Goal: Task Accomplishment & Management: Complete application form

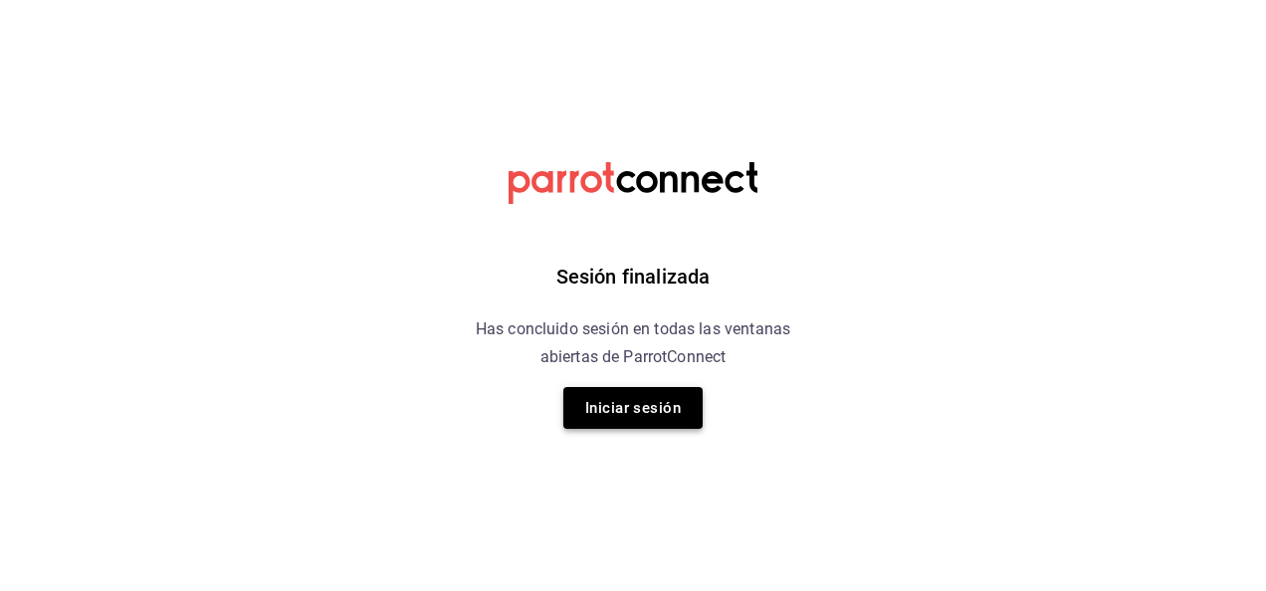
click at [640, 414] on button "Iniciar sesión" at bounding box center [632, 408] width 139 height 42
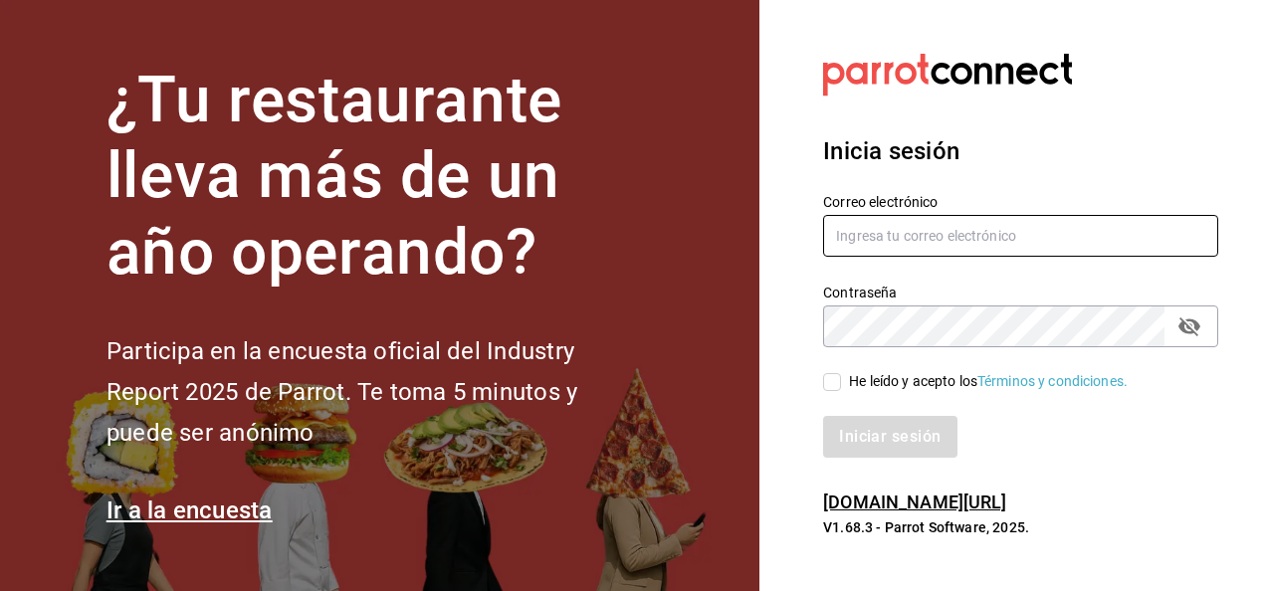
type input "[EMAIL_ADDRESS][PERSON_NAME][DOMAIN_NAME]"
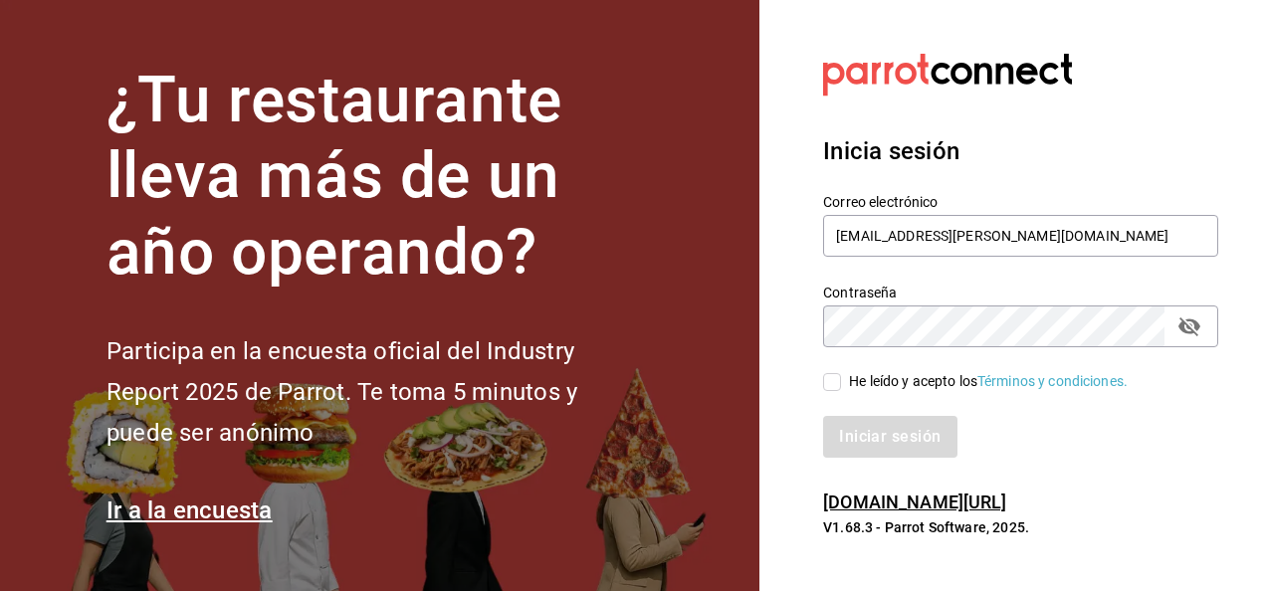
click at [834, 386] on input "He leído y acepto los Términos y condiciones." at bounding box center [832, 382] width 18 height 18
checkbox input "true"
click at [904, 431] on button "Iniciar sesión" at bounding box center [890, 437] width 135 height 42
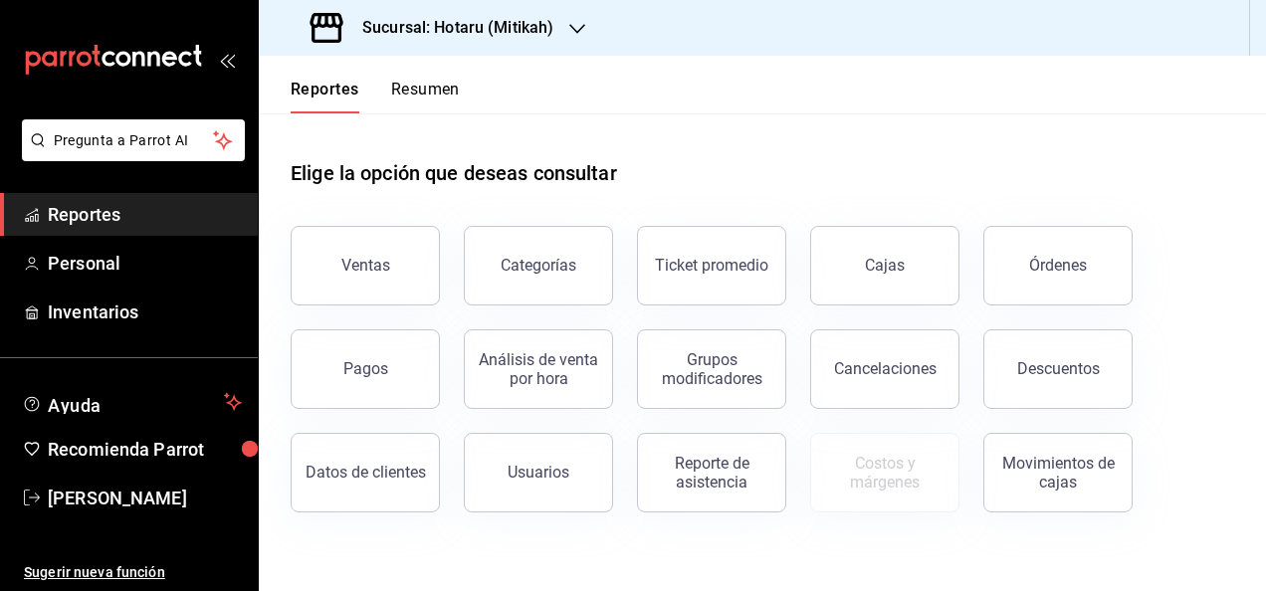
click at [524, 26] on h3 "Sucursal: Hotaru (Mitikah)" at bounding box center [449, 28] width 207 height 24
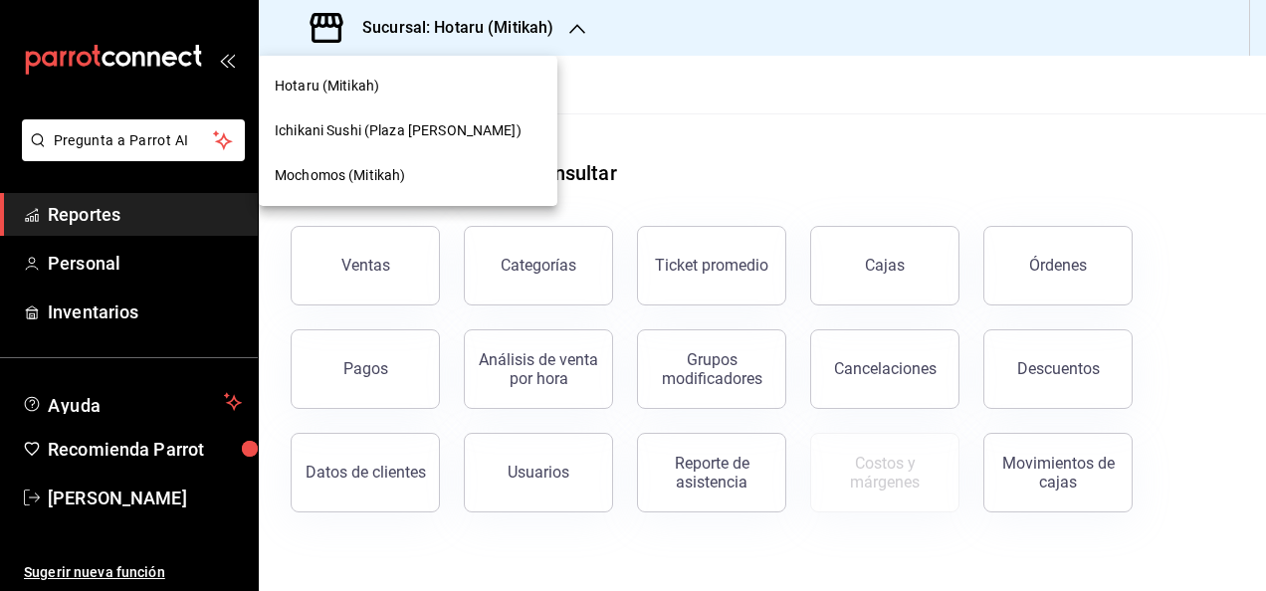
click at [337, 131] on span "Ichikani Sushi (Plaza [PERSON_NAME])" at bounding box center [398, 130] width 247 height 21
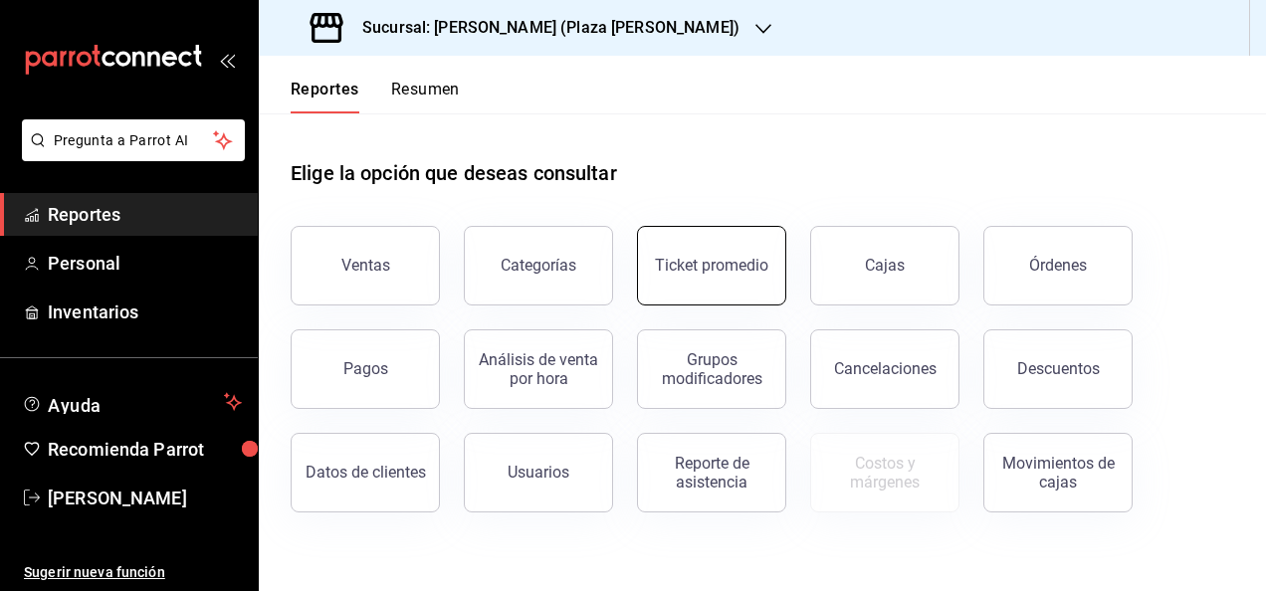
click at [728, 265] on div "Ticket promedio" at bounding box center [711, 265] width 113 height 19
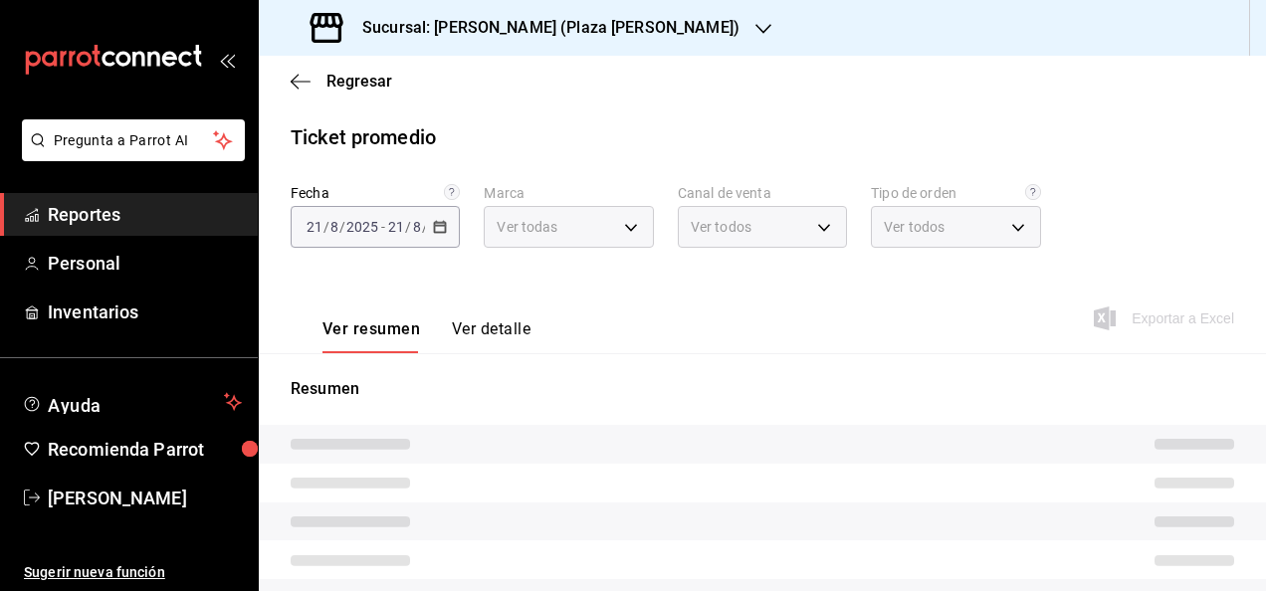
type input "abc0a998-24f3-49b9-87eb-b6f27766d4d5"
type input "PARROT,UBER_EATS,RAPPI,DIDI_FOOD,ONLINE"
type input "c62a6c8a-5deb-4e34-9cb3-511eee532814,EXTERNAL"
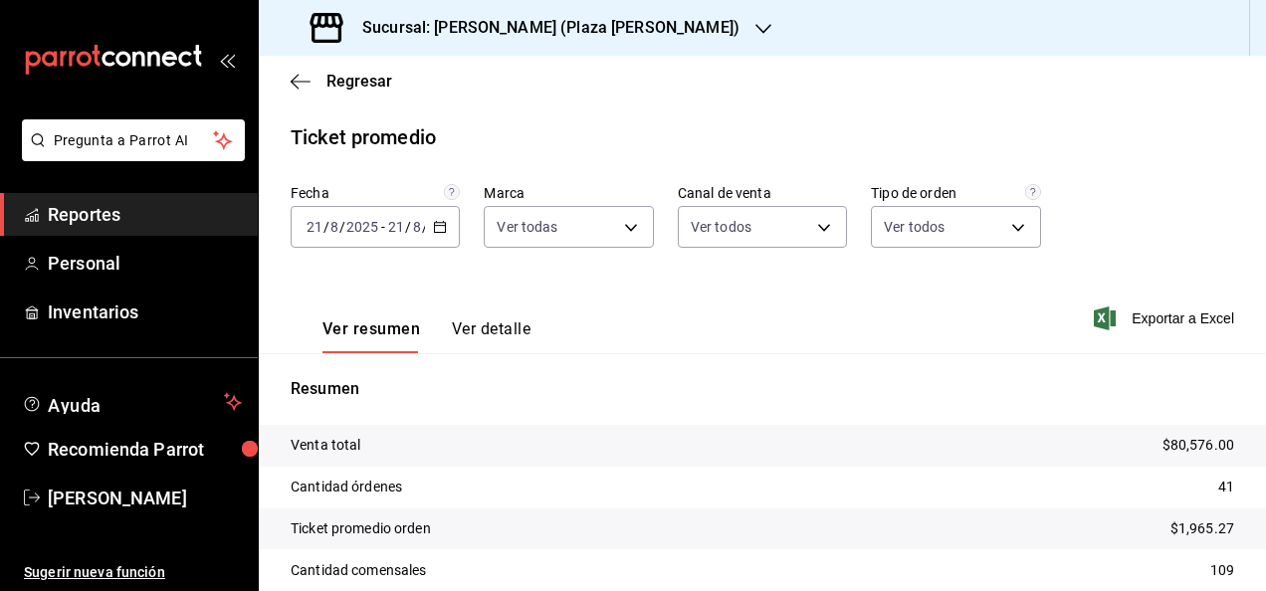
scroll to position [129, 0]
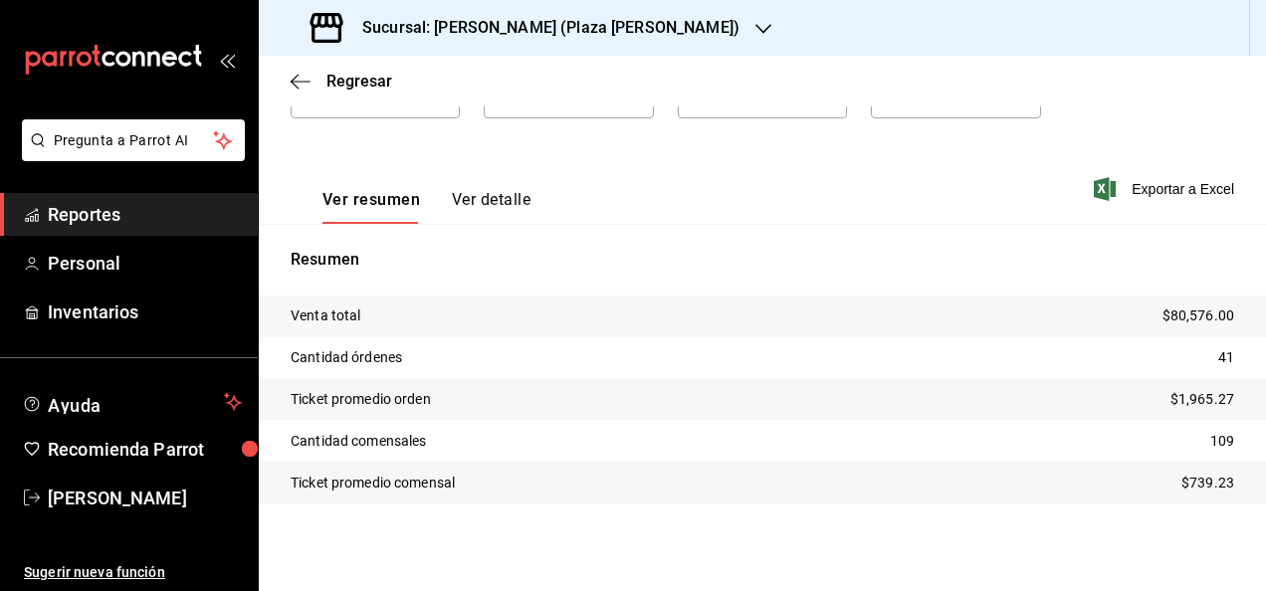
click at [474, 207] on button "Ver detalle" at bounding box center [491, 207] width 79 height 34
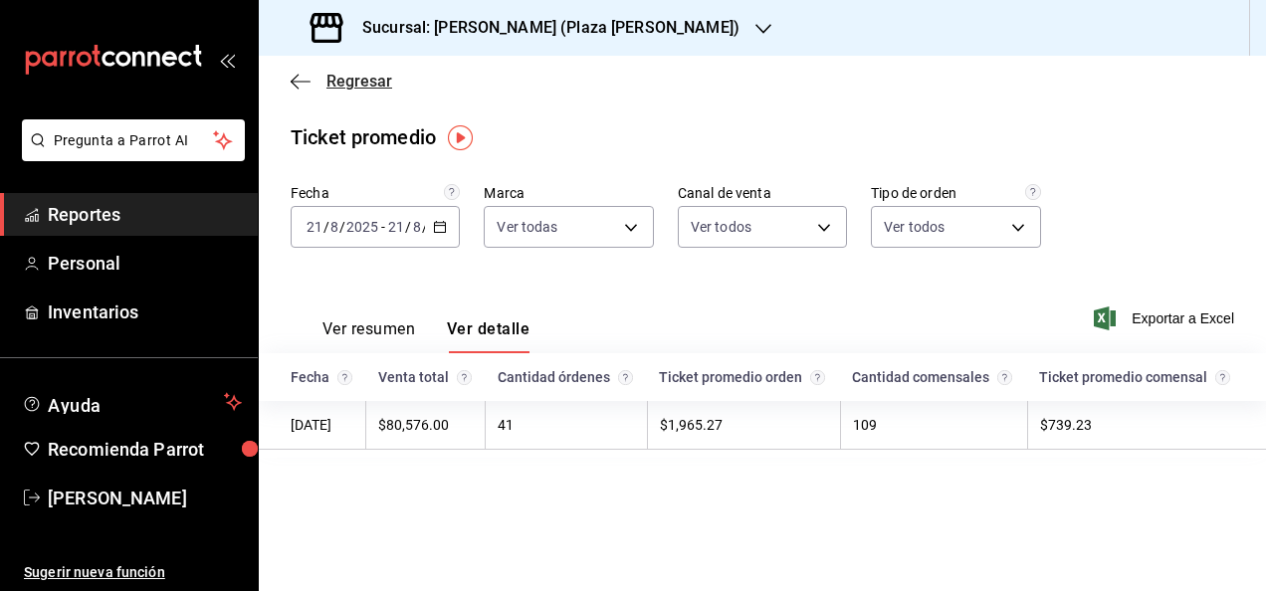
click at [348, 87] on span "Regresar" at bounding box center [359, 81] width 66 height 19
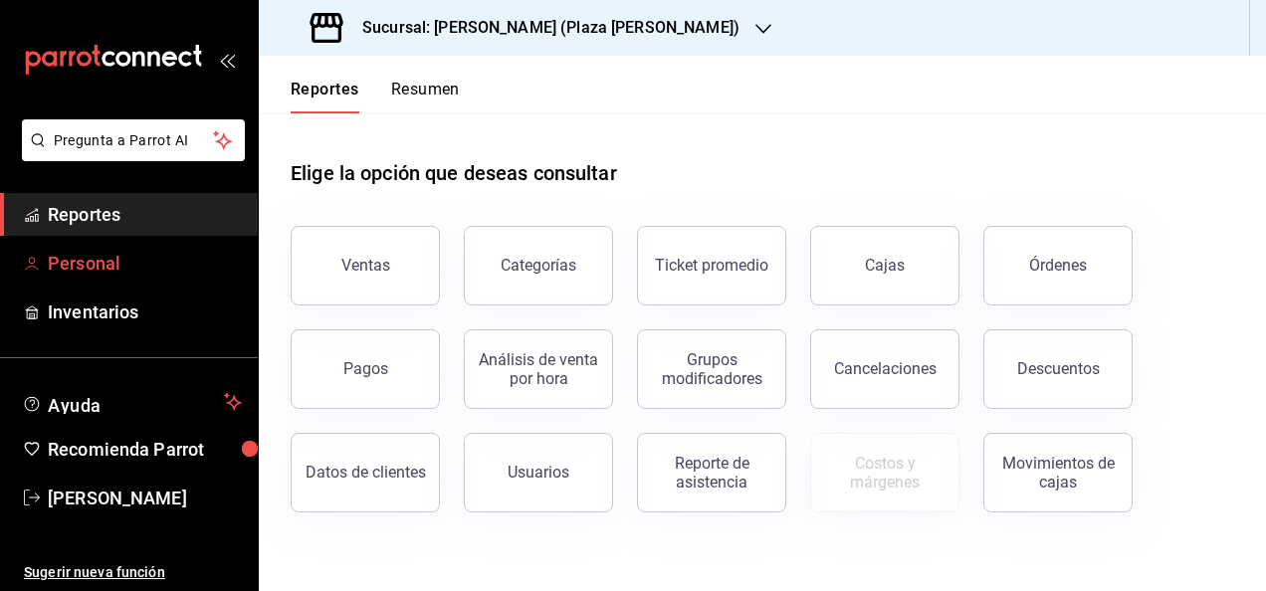
click at [102, 262] on span "Personal" at bounding box center [145, 263] width 194 height 27
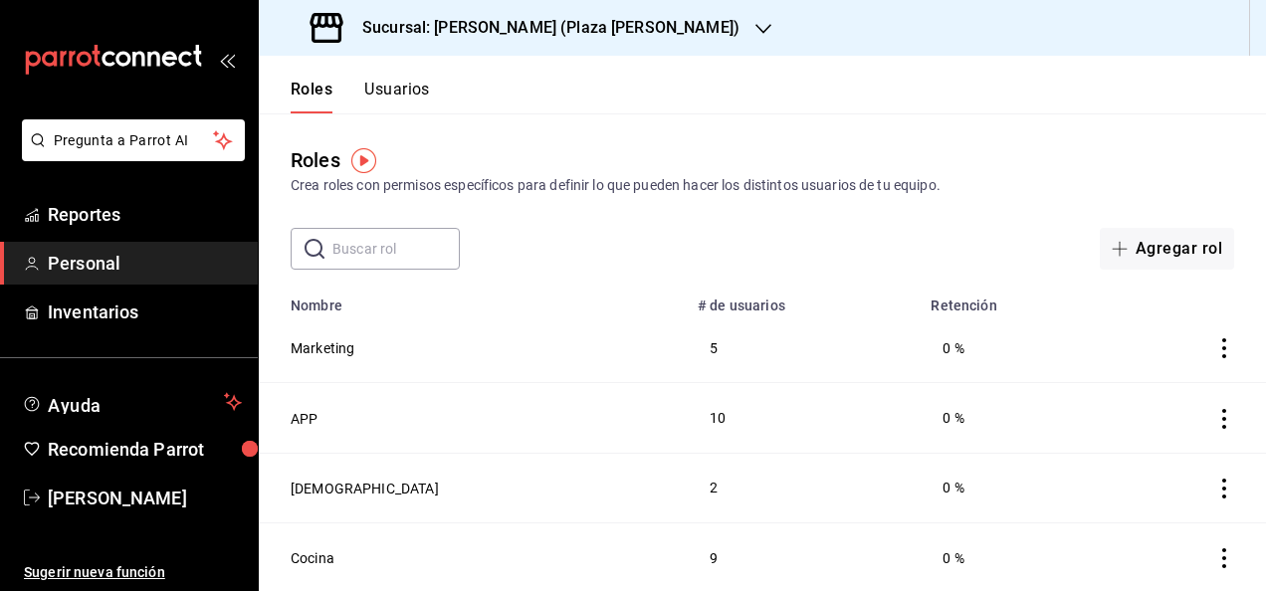
click at [414, 88] on button "Usuarios" at bounding box center [397, 97] width 66 height 34
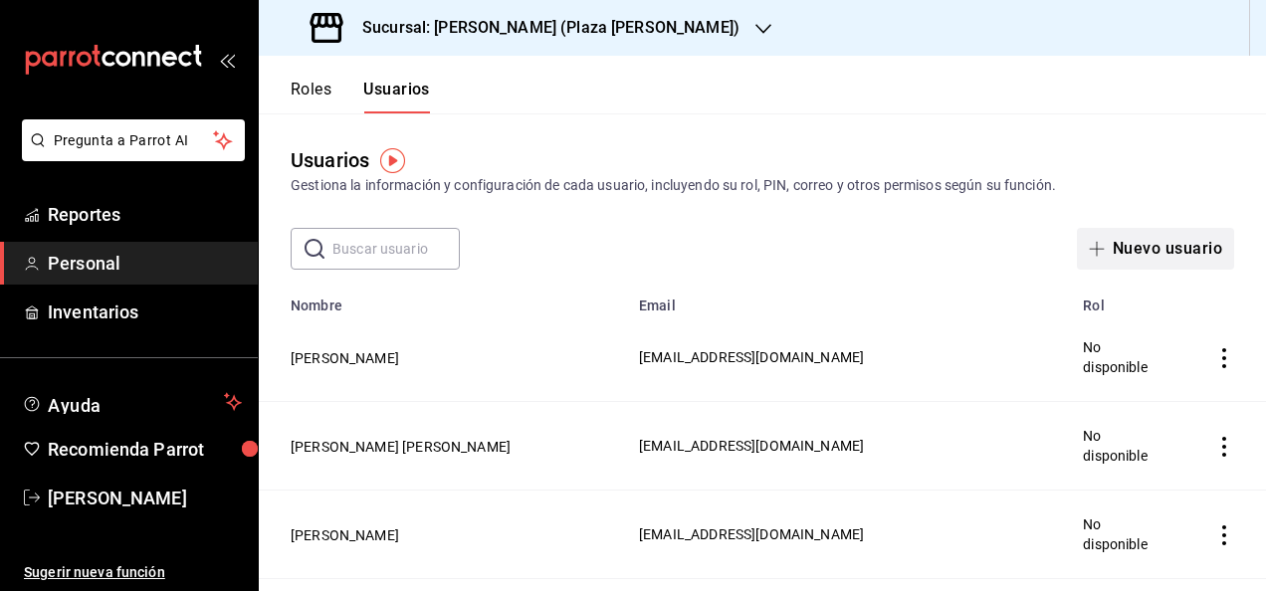
click at [1117, 233] on button "Nuevo usuario" at bounding box center [1155, 249] width 157 height 42
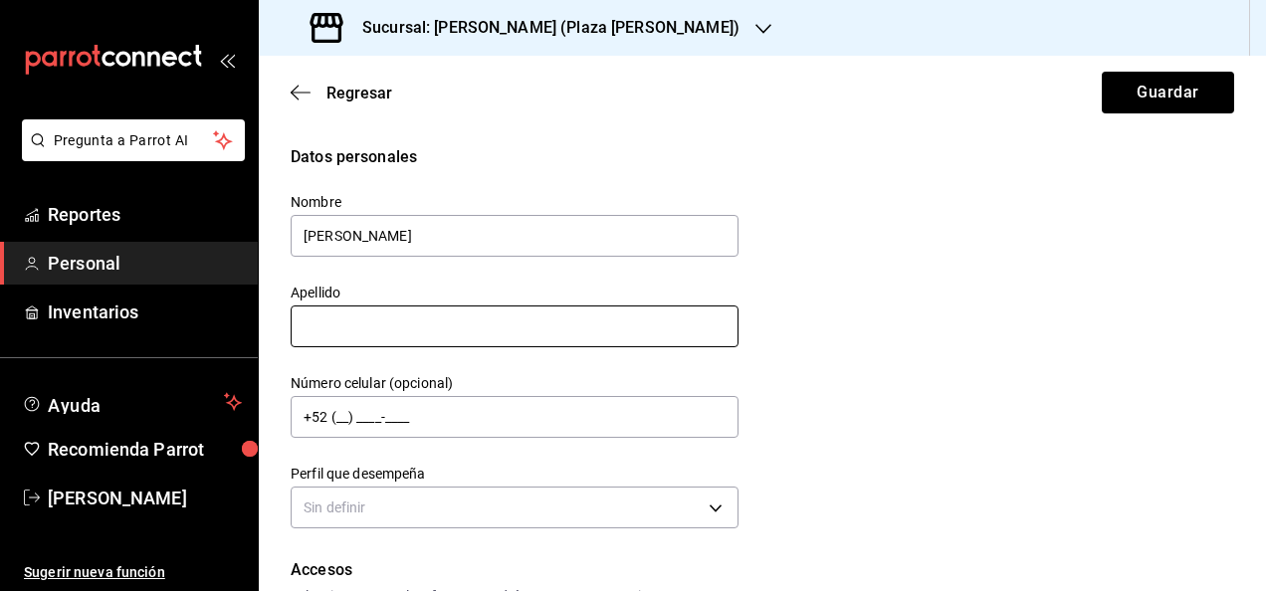
type input "[PERSON_NAME]"
click at [703, 321] on input "text" at bounding box center [515, 327] width 448 height 42
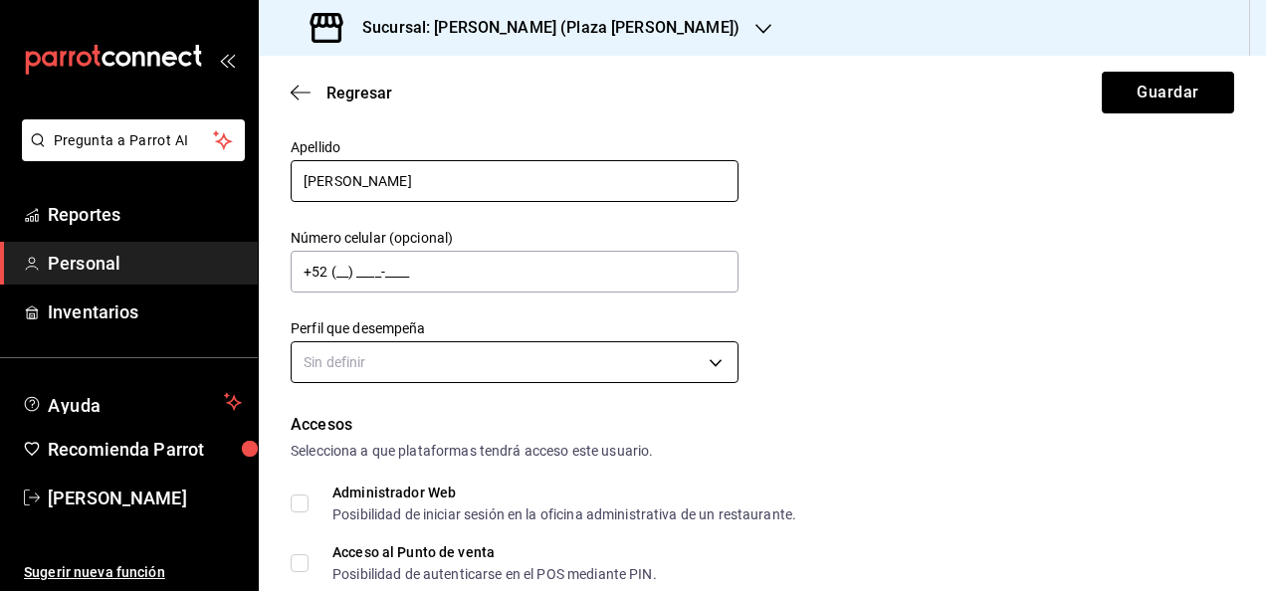
type input "[PERSON_NAME]"
click at [531, 351] on body "Pregunta a Parrot AI Reportes Personal Inventarios Ayuda Recomienda Parrot [PER…" at bounding box center [633, 295] width 1266 height 591
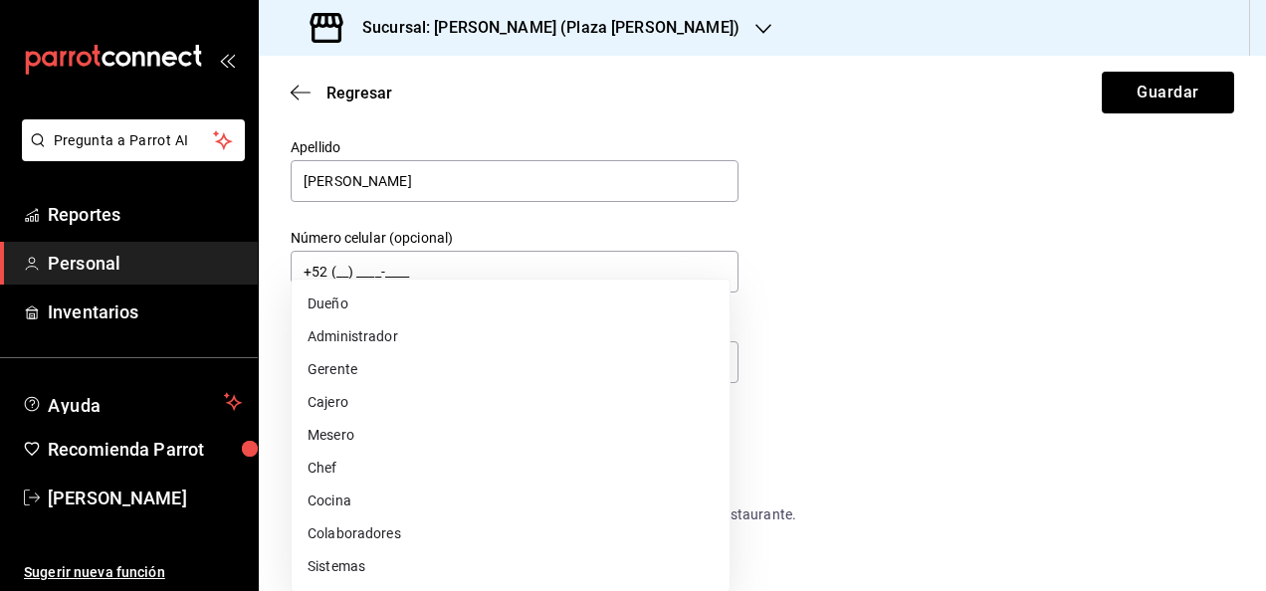
click at [850, 316] on div at bounding box center [633, 295] width 1266 height 591
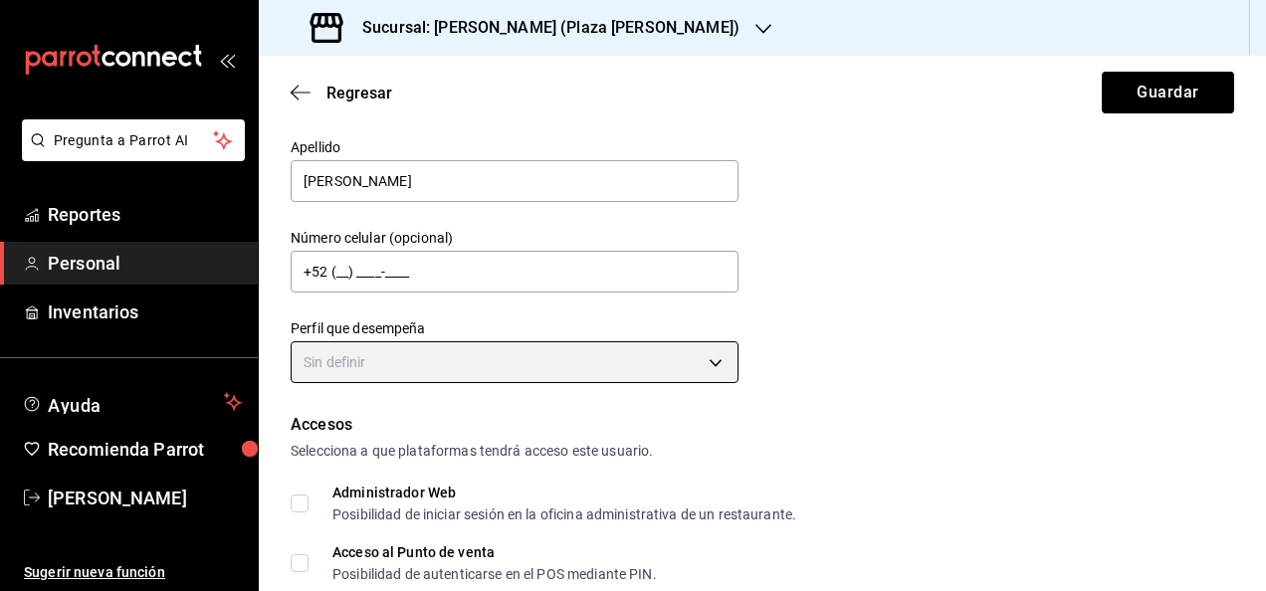
scroll to position [296, 0]
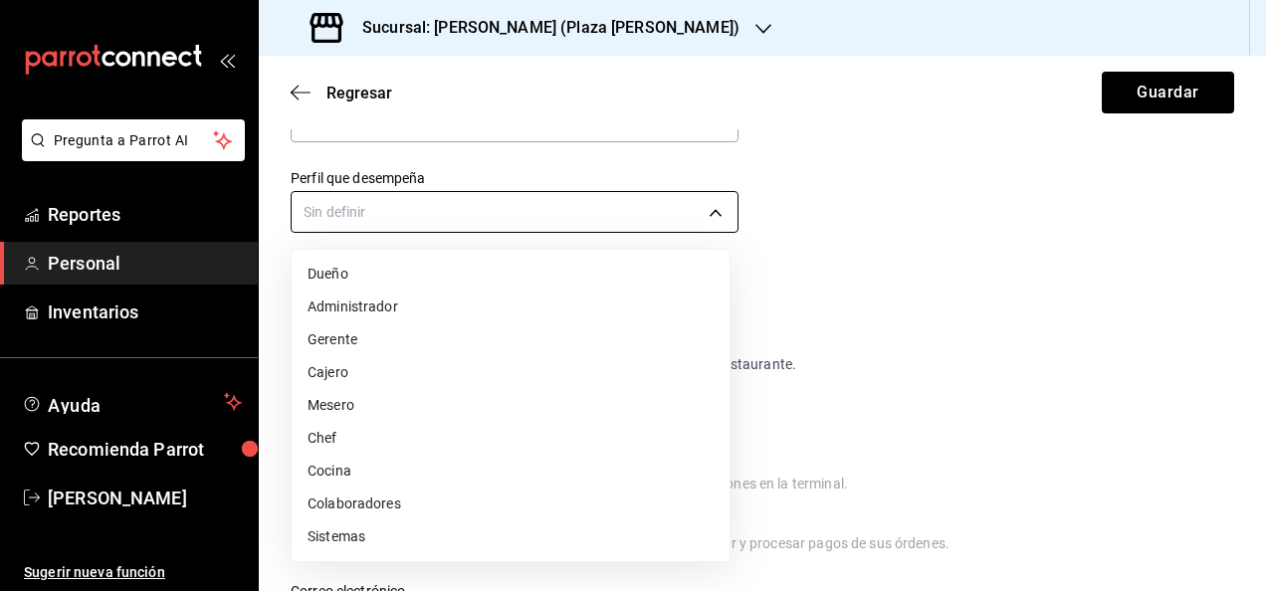
click at [695, 217] on body "Pregunta a Parrot AI Reportes Personal Inventarios Ayuda Recomienda Parrot [PER…" at bounding box center [633, 295] width 1266 height 591
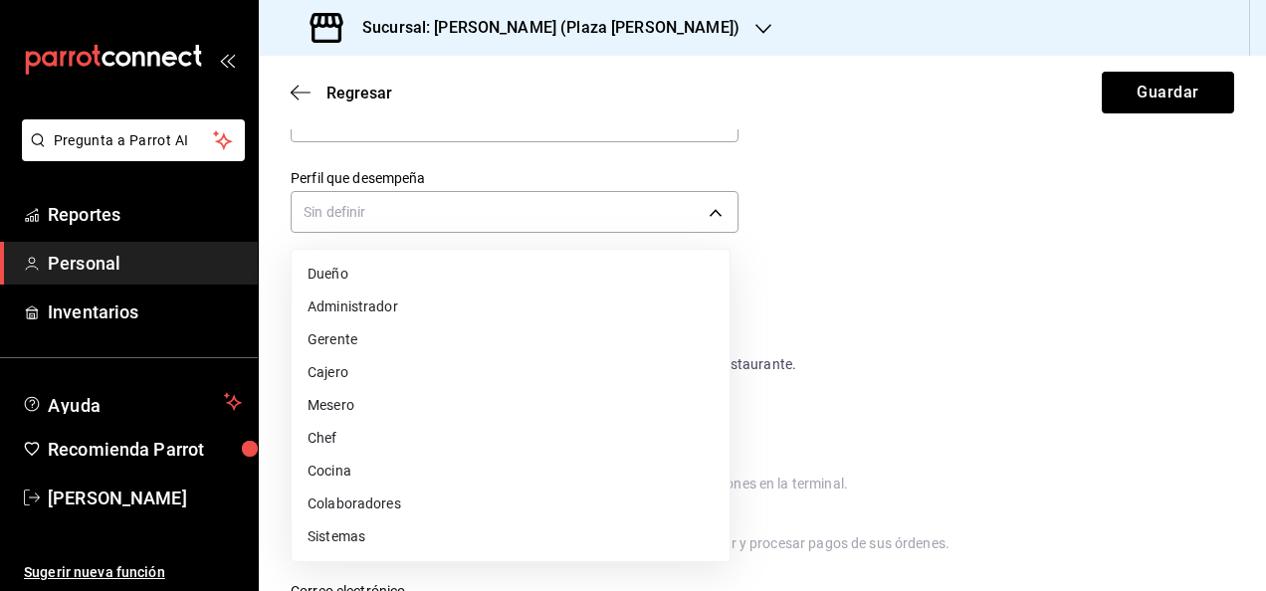
click at [364, 410] on li "Mesero" at bounding box center [511, 405] width 438 height 33
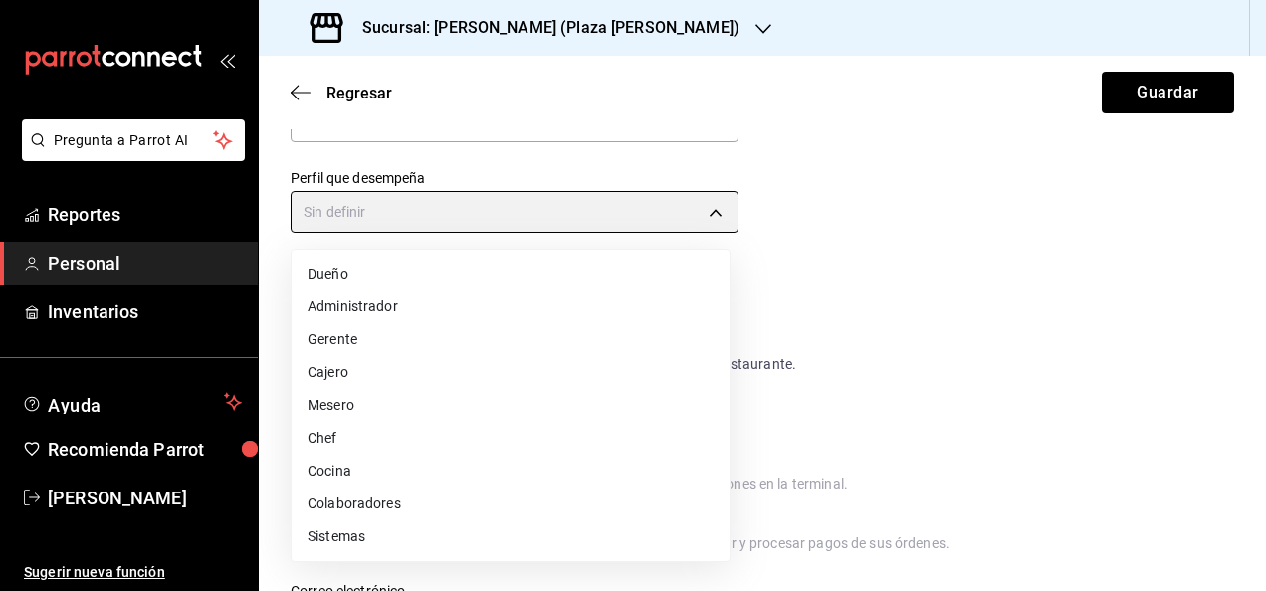
type input "WAITER"
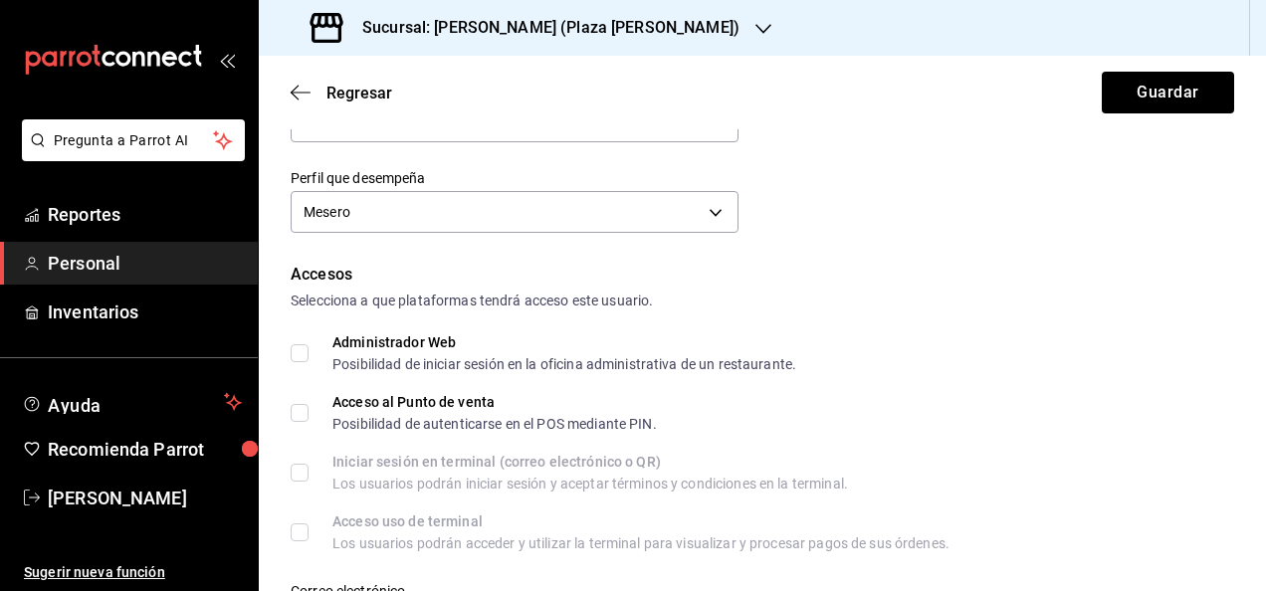
click at [297, 407] on input "Acceso al Punto de venta Posibilidad de autenticarse en el POS mediante PIN." at bounding box center [300, 413] width 18 height 18
checkbox input "true"
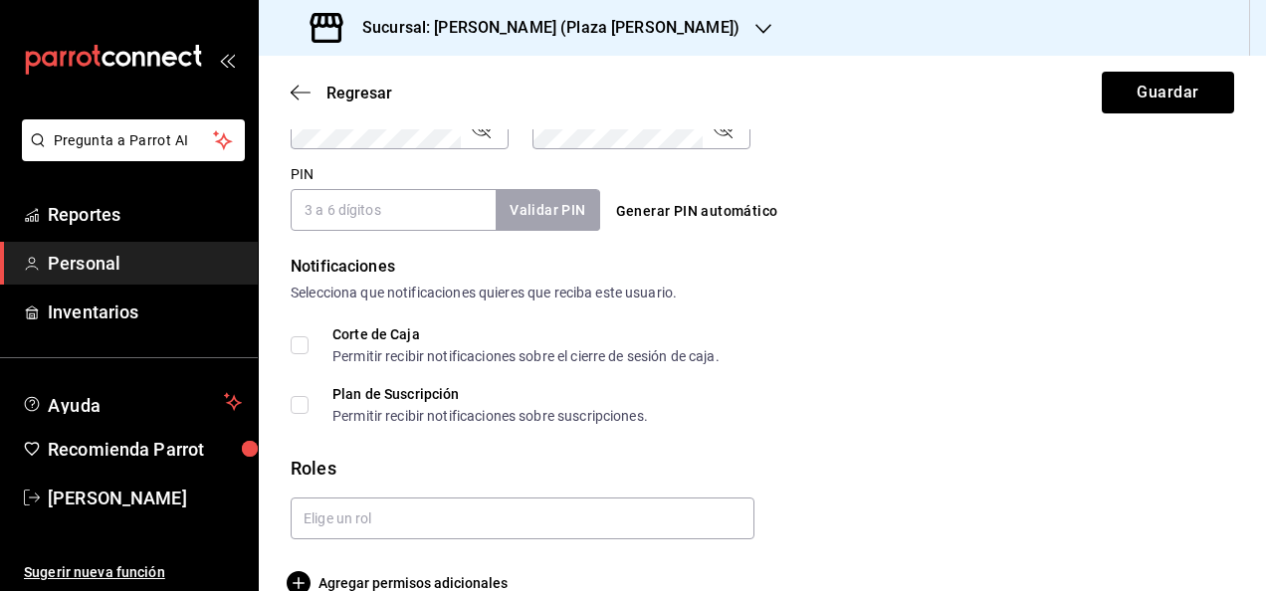
scroll to position [908, 0]
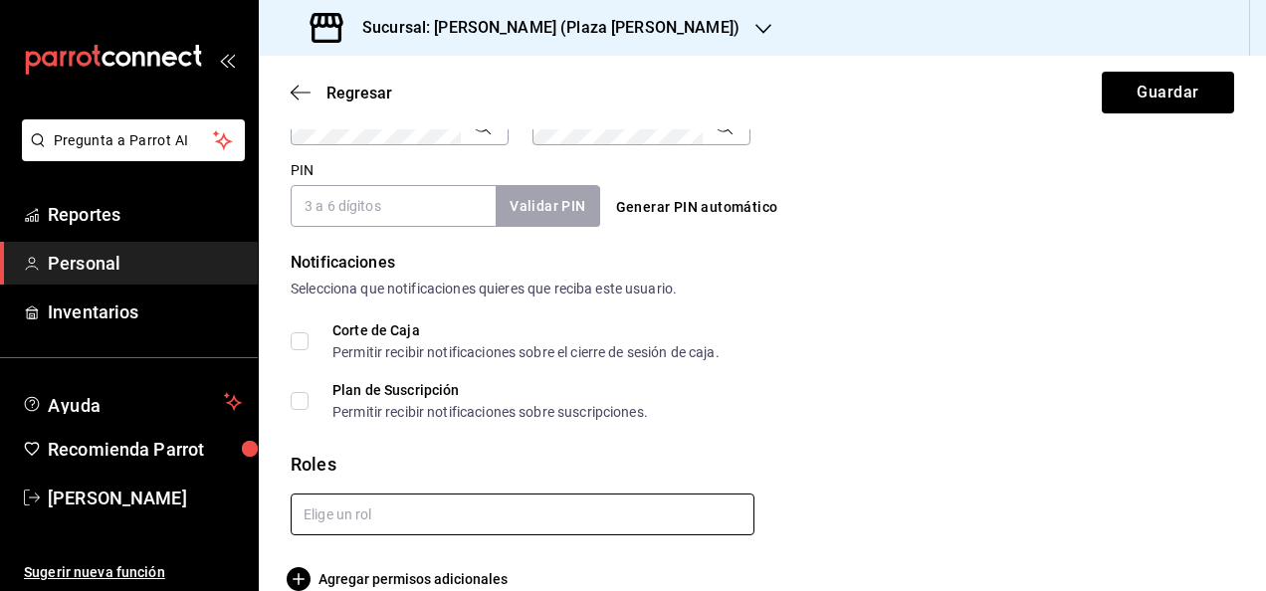
click at [320, 500] on input "text" at bounding box center [523, 515] width 464 height 42
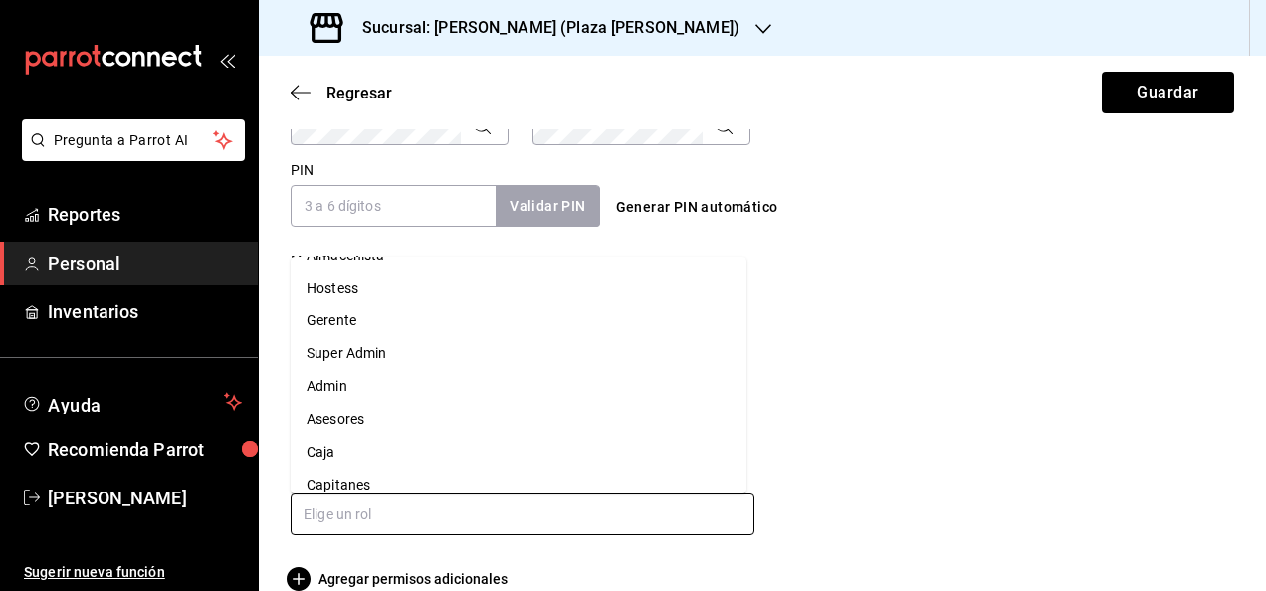
scroll to position [257, 0]
click at [374, 426] on li "Asesores" at bounding box center [519, 418] width 456 height 33
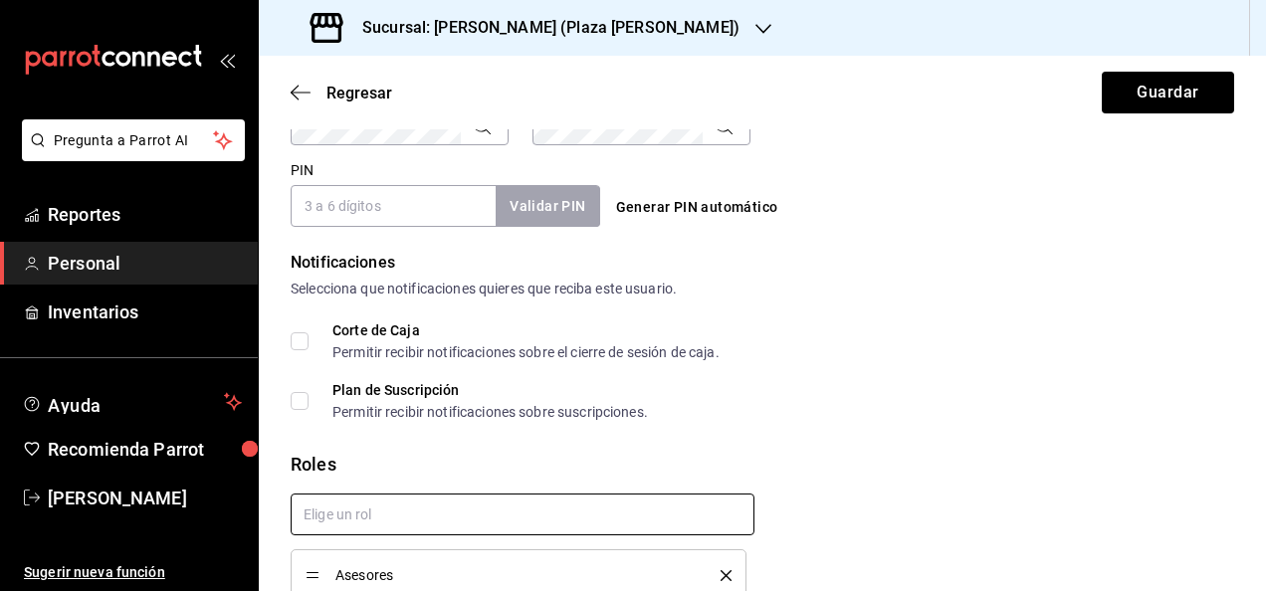
scroll to position [1004, 0]
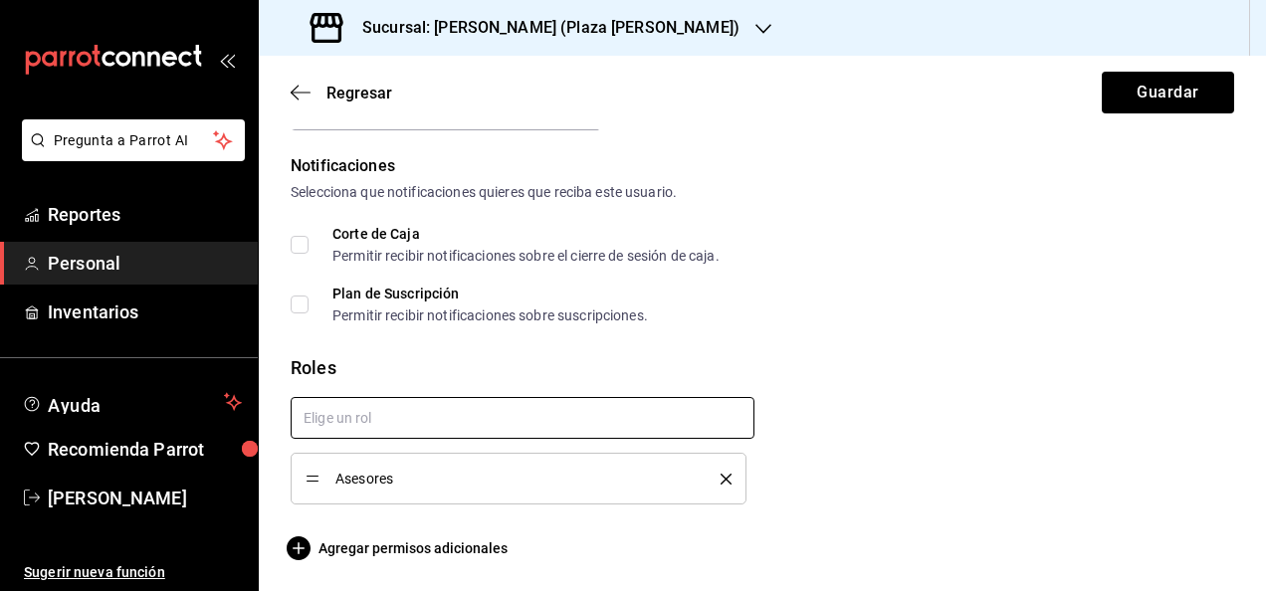
click at [393, 424] on input "text" at bounding box center [523, 418] width 464 height 42
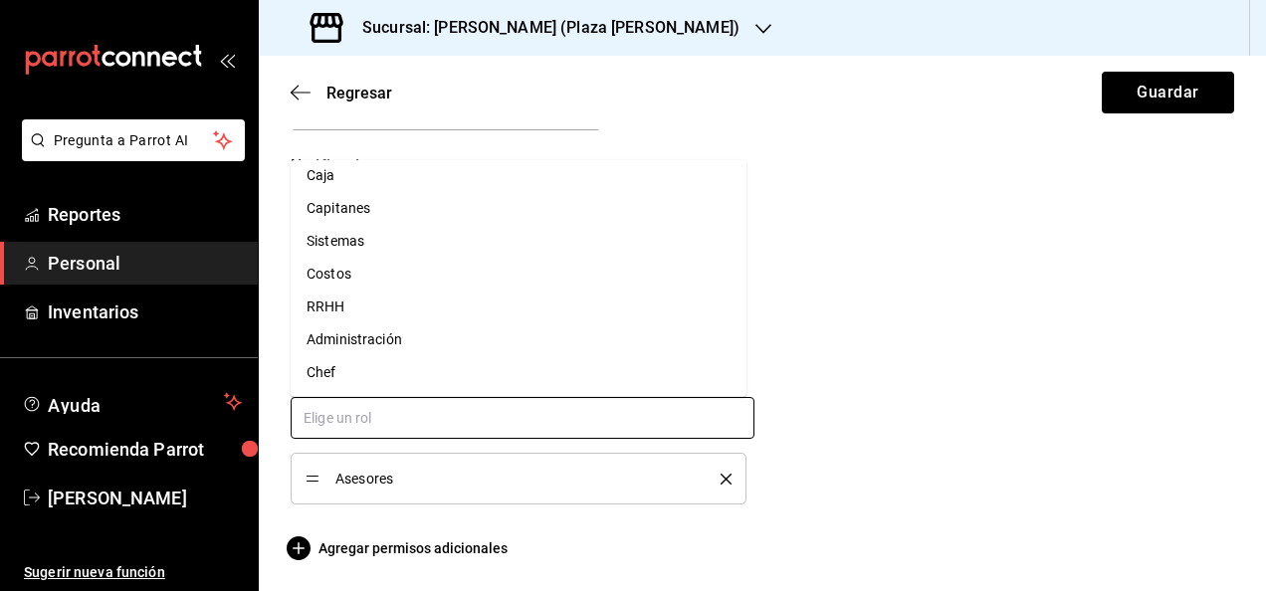
scroll to position [393, 0]
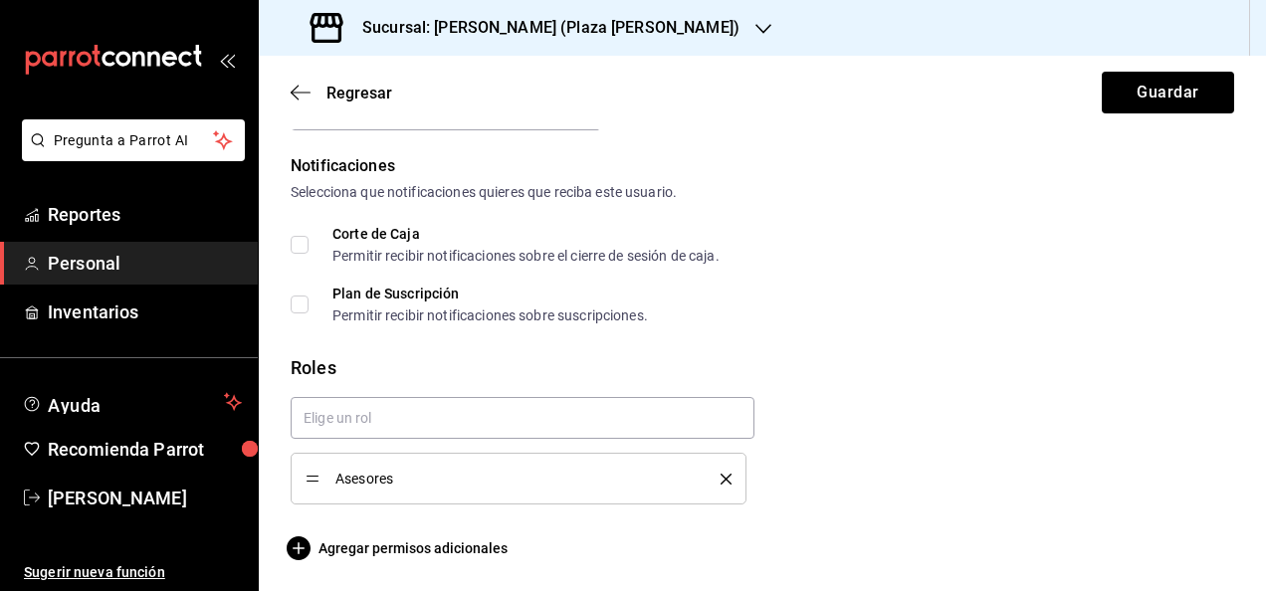
click at [721, 481] on icon "delete" at bounding box center [726, 479] width 11 height 11
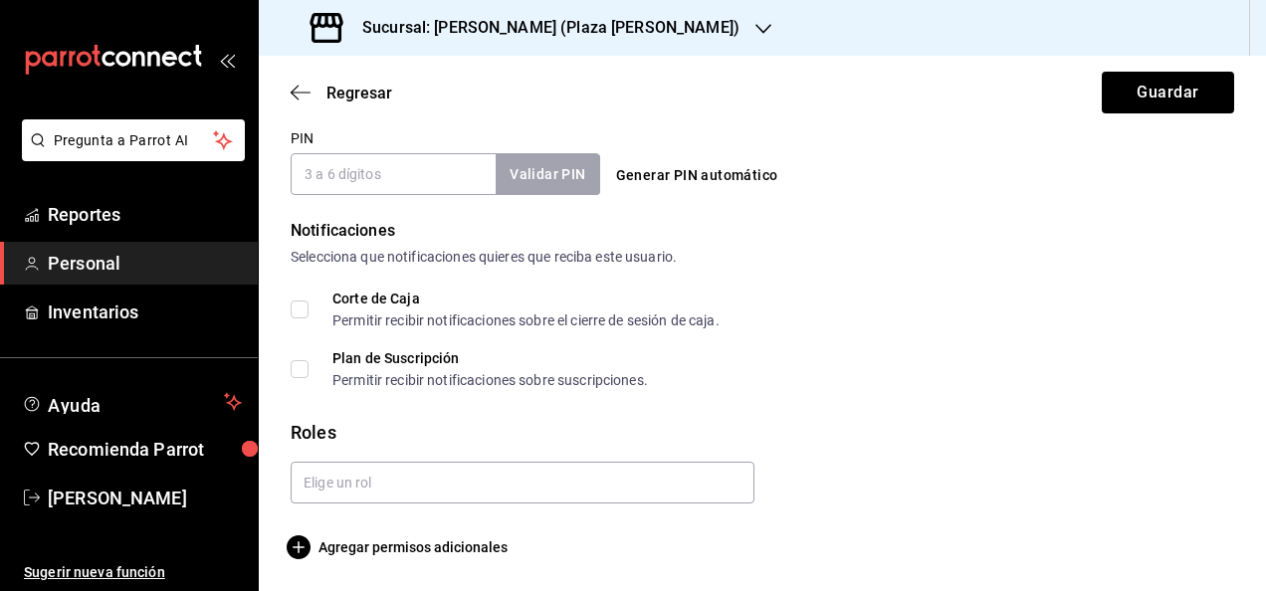
scroll to position [940, 0]
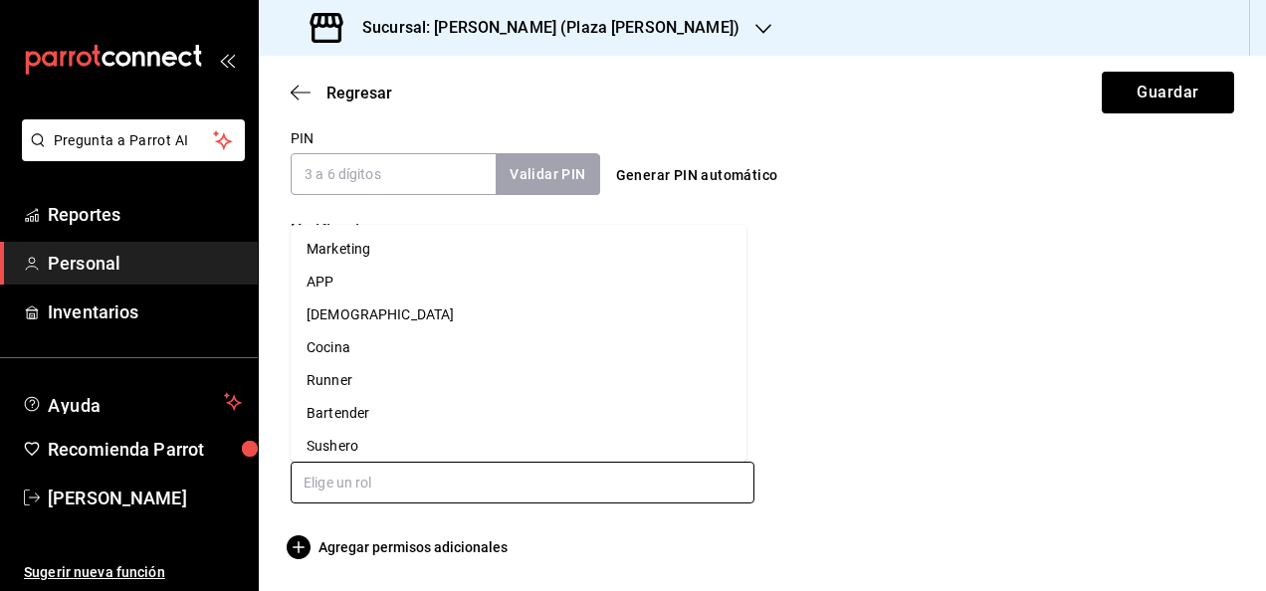
click at [408, 475] on input "text" at bounding box center [523, 483] width 464 height 42
click at [374, 322] on li "Asesores" at bounding box center [519, 317] width 456 height 33
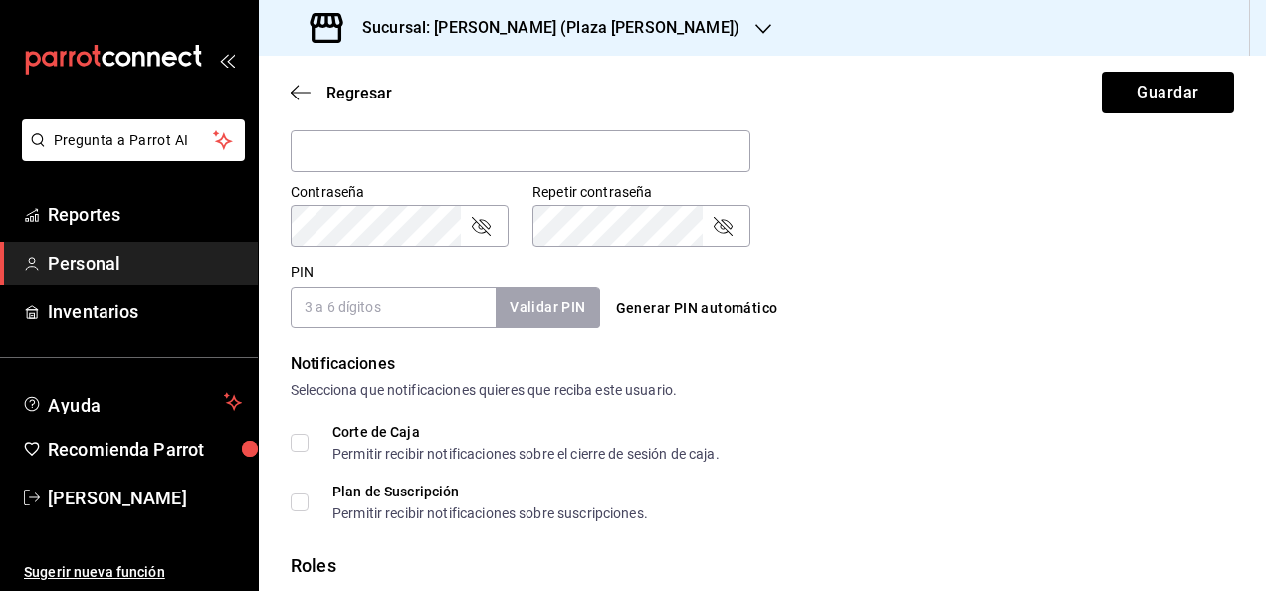
scroll to position [803, 0]
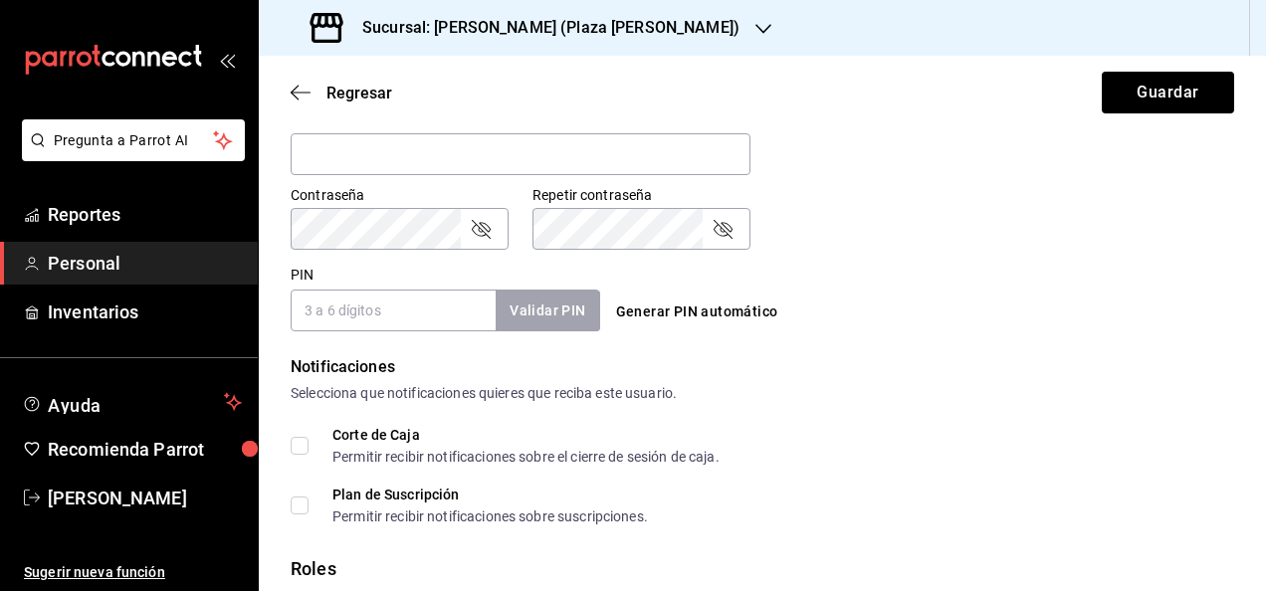
click at [422, 323] on input "PIN" at bounding box center [393, 311] width 205 height 42
click at [490, 318] on input "7464" at bounding box center [393, 311] width 205 height 42
click at [492, 318] on input "7464" at bounding box center [393, 311] width 205 height 42
type input "7464"
click at [539, 318] on button "Validar PIN" at bounding box center [547, 311] width 106 height 43
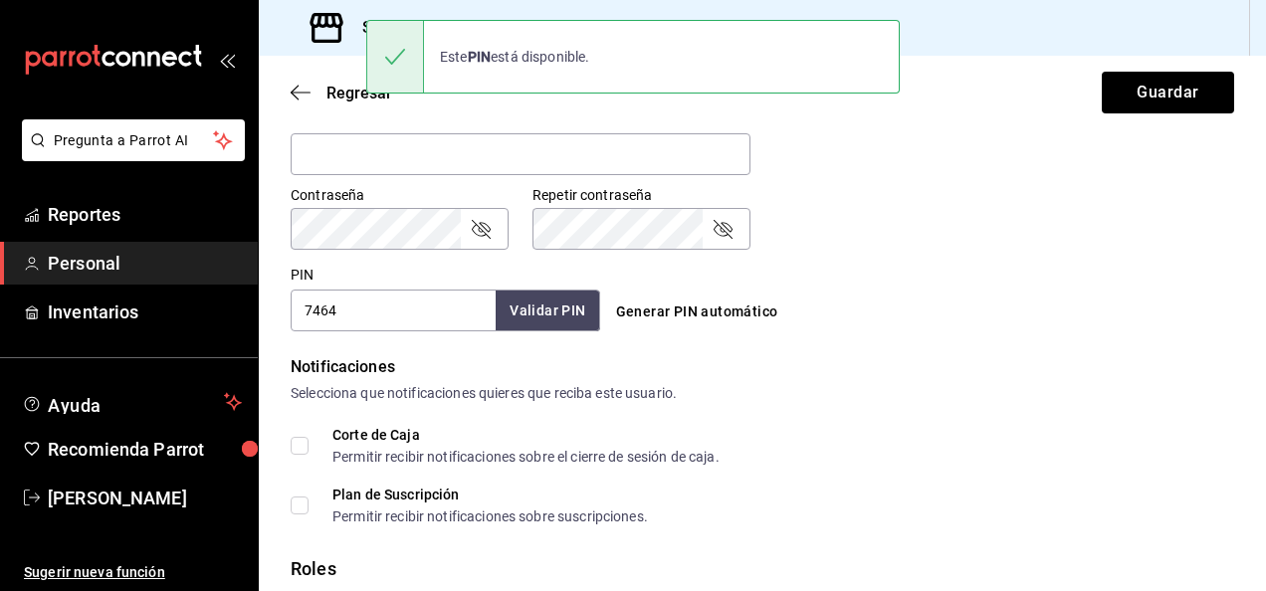
scroll to position [730, 0]
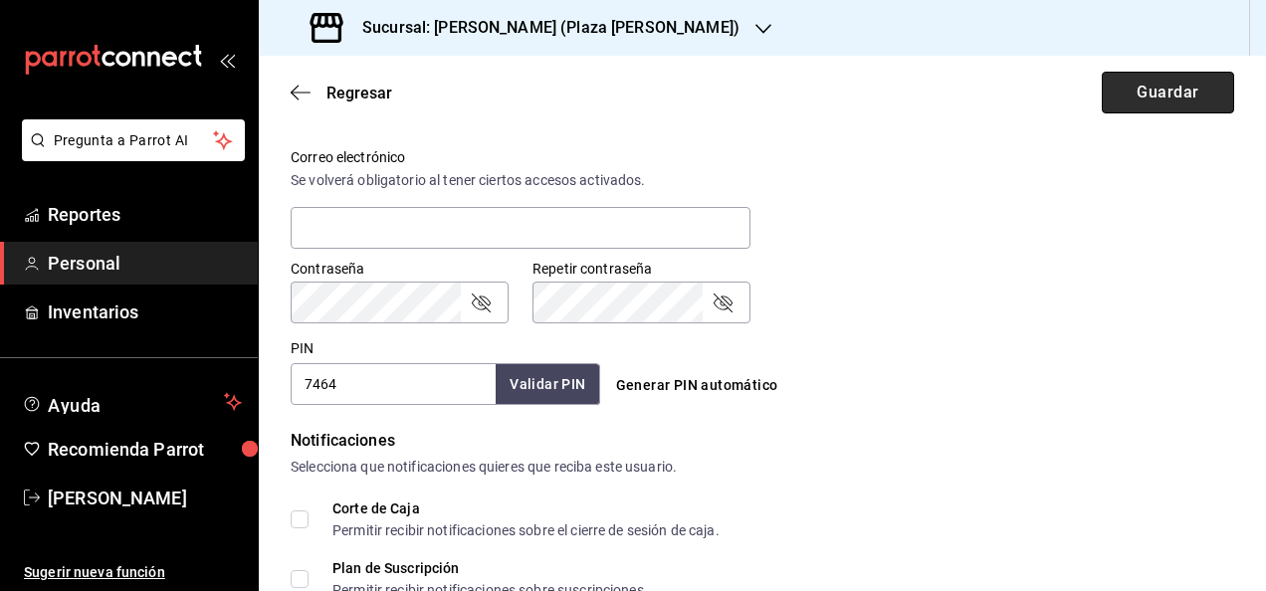
click at [1121, 102] on button "Guardar" at bounding box center [1168, 93] width 132 height 42
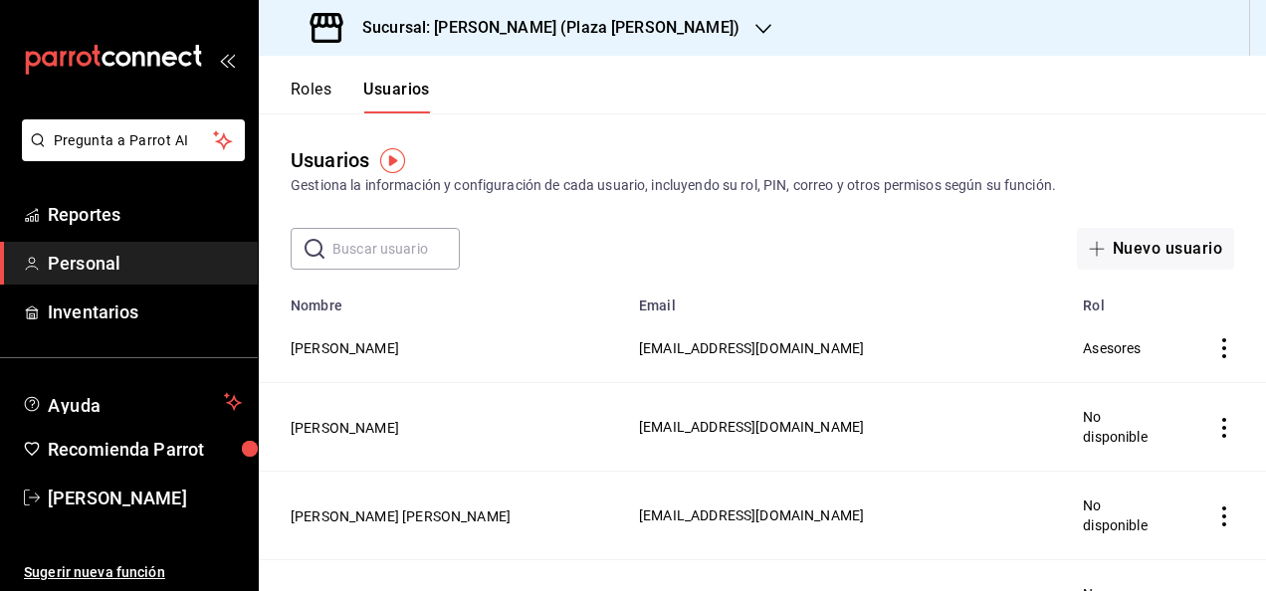
click at [380, 8] on div "Sucursal: [PERSON_NAME] (Plaza [PERSON_NAME])" at bounding box center [527, 28] width 505 height 56
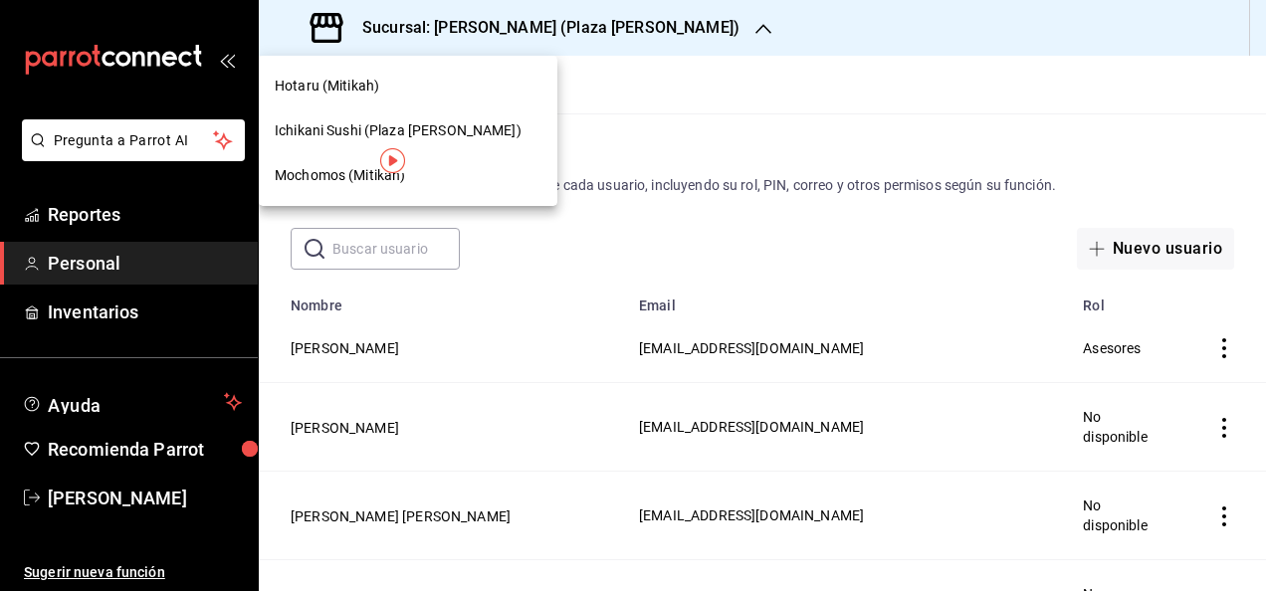
click at [393, 167] on img "button" at bounding box center [392, 160] width 25 height 25
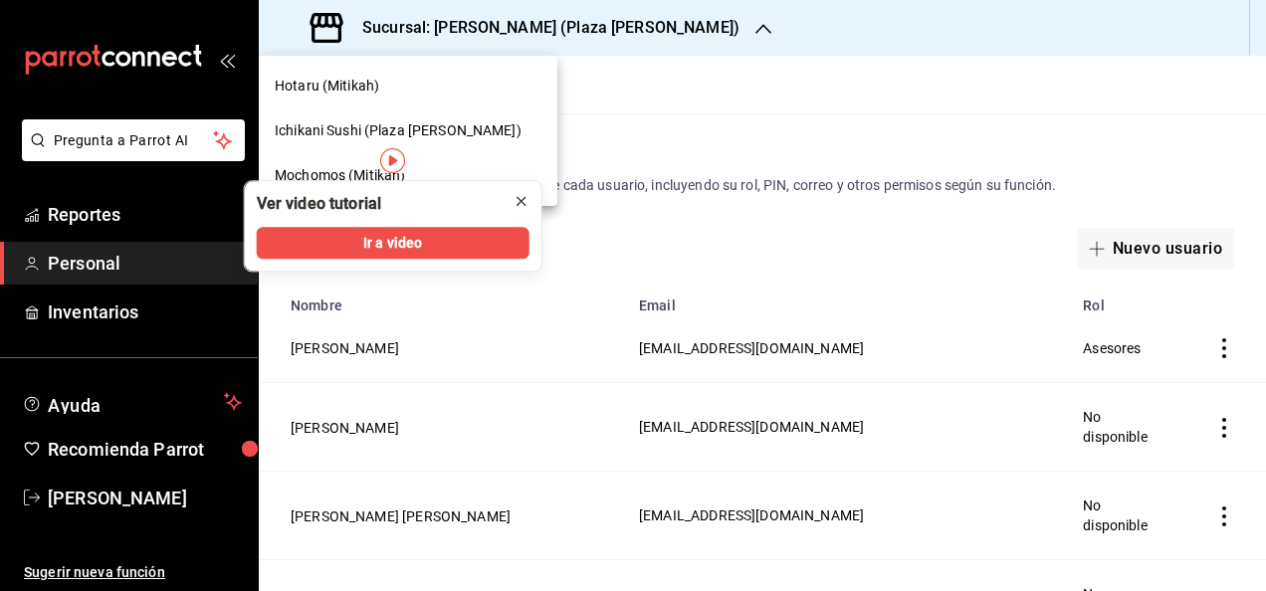
click at [521, 194] on icon "close" at bounding box center [522, 201] width 16 height 16
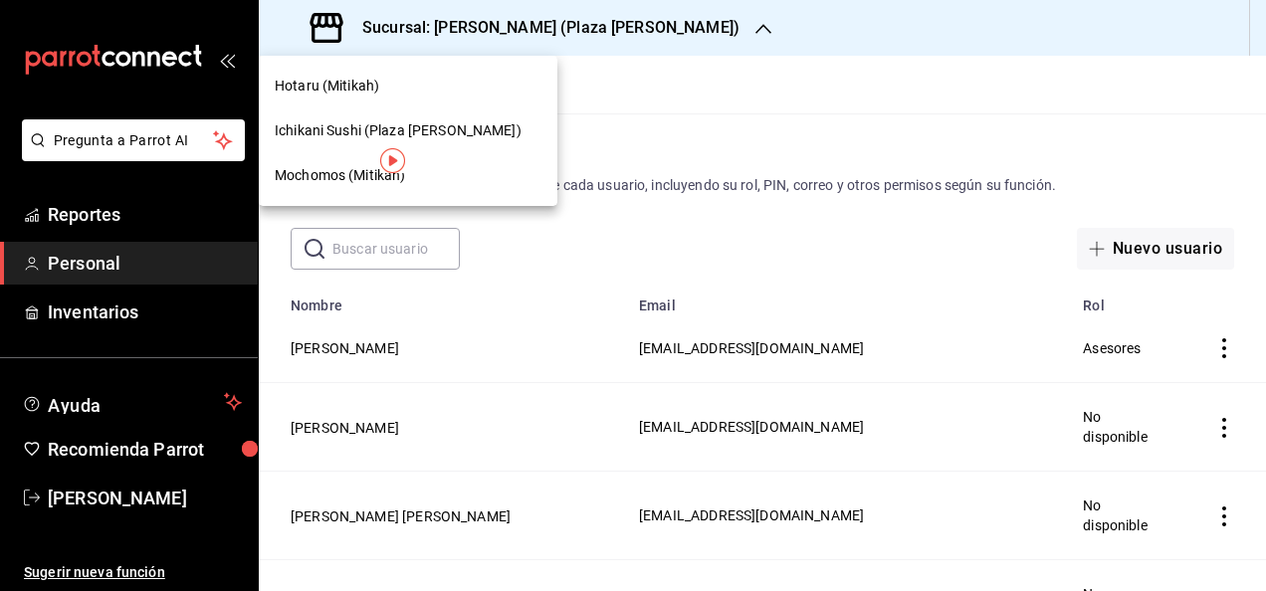
click at [319, 171] on span "Mochomos (Mitikah)" at bounding box center [340, 175] width 130 height 21
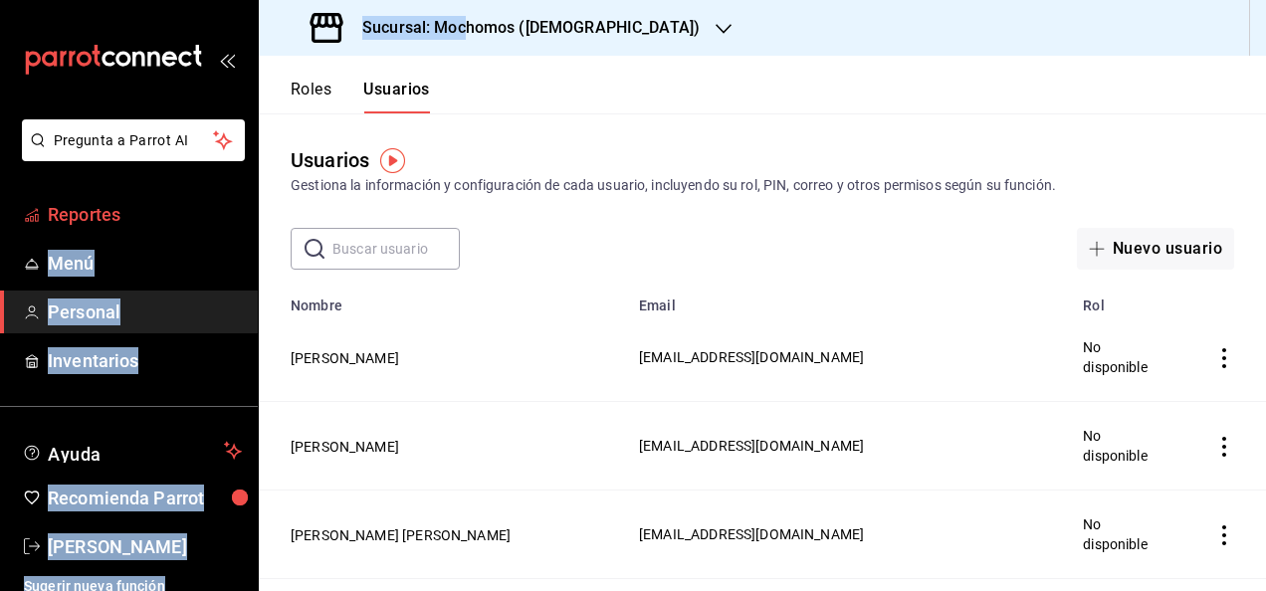
drag, startPoint x: 464, startPoint y: 35, endPoint x: 135, endPoint y: 228, distance: 381.0
click at [135, 228] on div "Pregunta a Parrot AI Reportes Menú Personal Inventarios Ayuda Recomienda Parrot…" at bounding box center [633, 295] width 1266 height 591
drag, startPoint x: 135, startPoint y: 228, endPoint x: 91, endPoint y: 305, distance: 88.8
click at [91, 305] on span "Personal" at bounding box center [145, 312] width 194 height 27
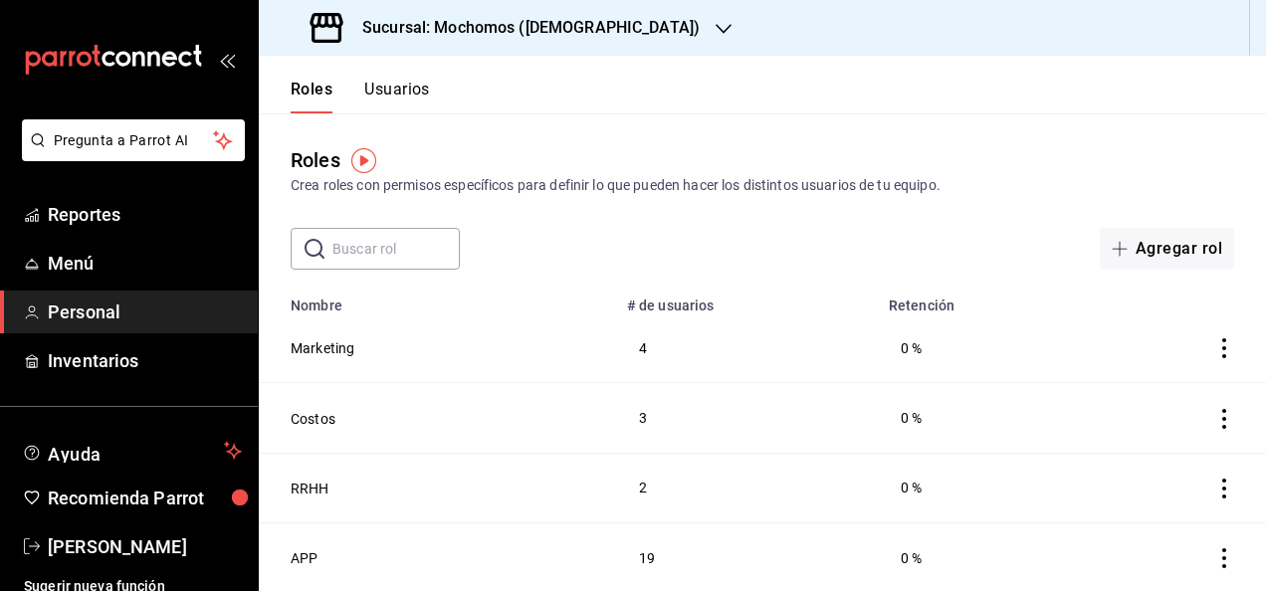
click at [548, 24] on h3 "Sucursal: Mochomos ([DEMOGRAPHIC_DATA])" at bounding box center [522, 28] width 353 height 24
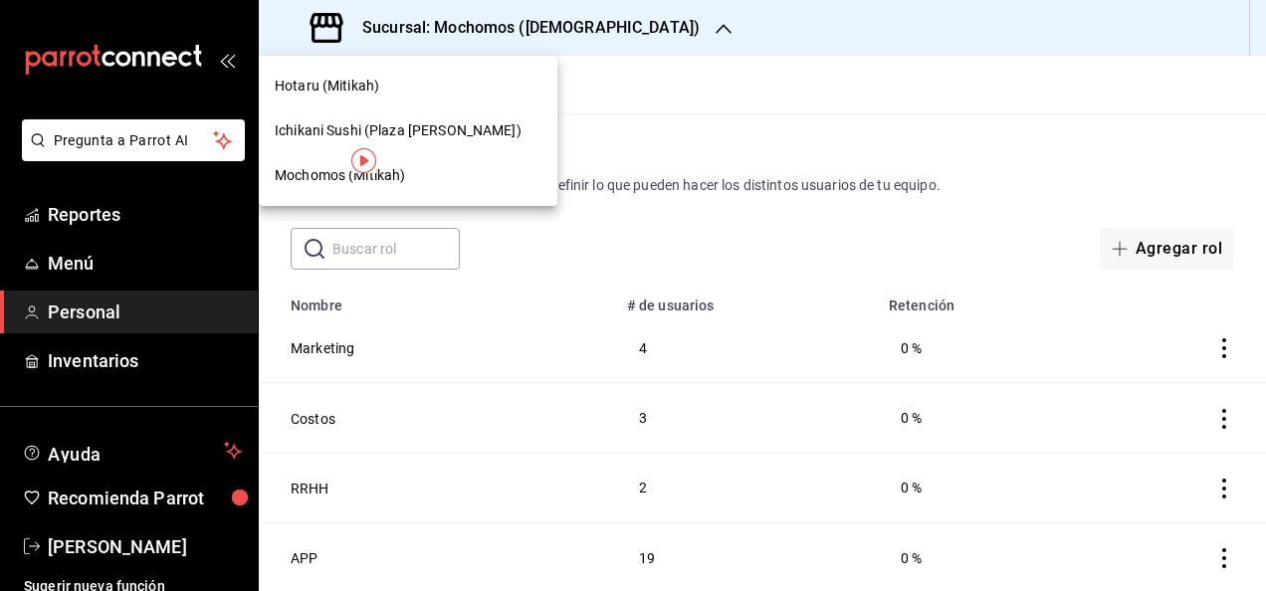
click at [517, 181] on div "Mochomos (Mitikah)" at bounding box center [408, 175] width 267 height 21
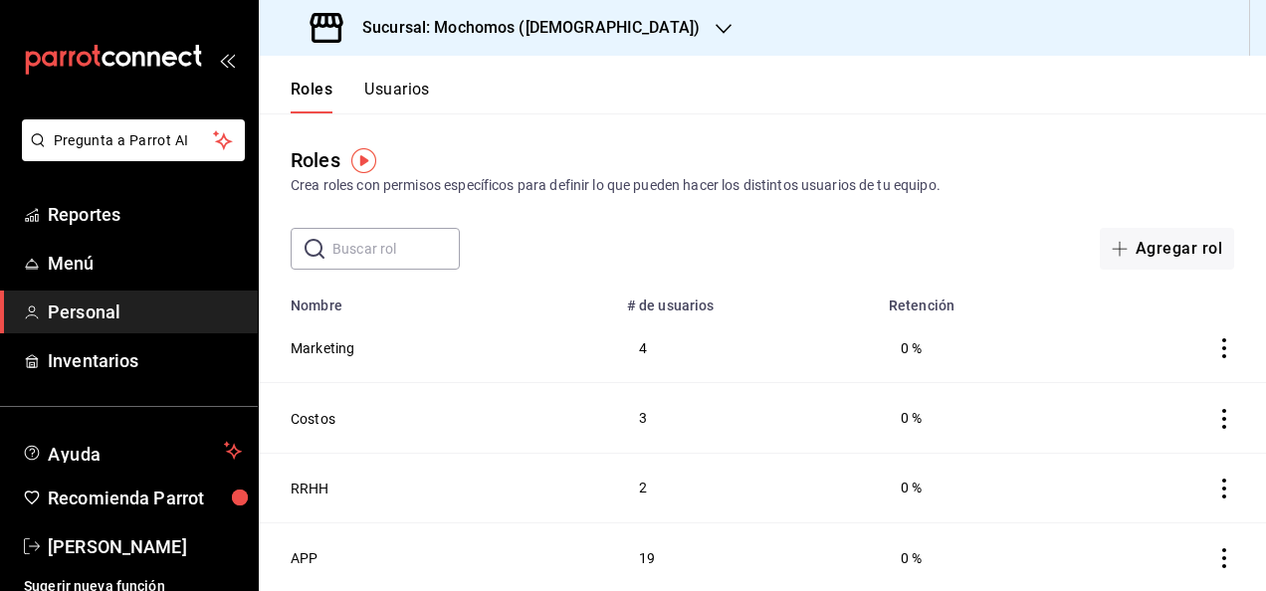
click at [416, 94] on button "Usuarios" at bounding box center [397, 97] width 66 height 34
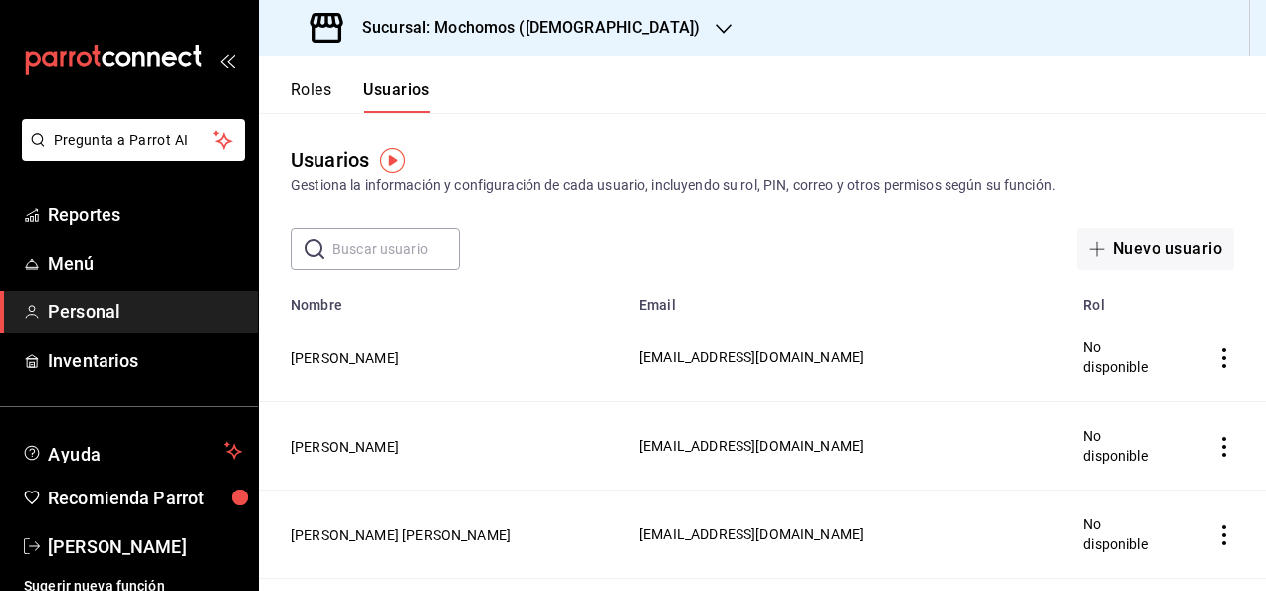
click at [415, 234] on input "text" at bounding box center [395, 249] width 127 height 40
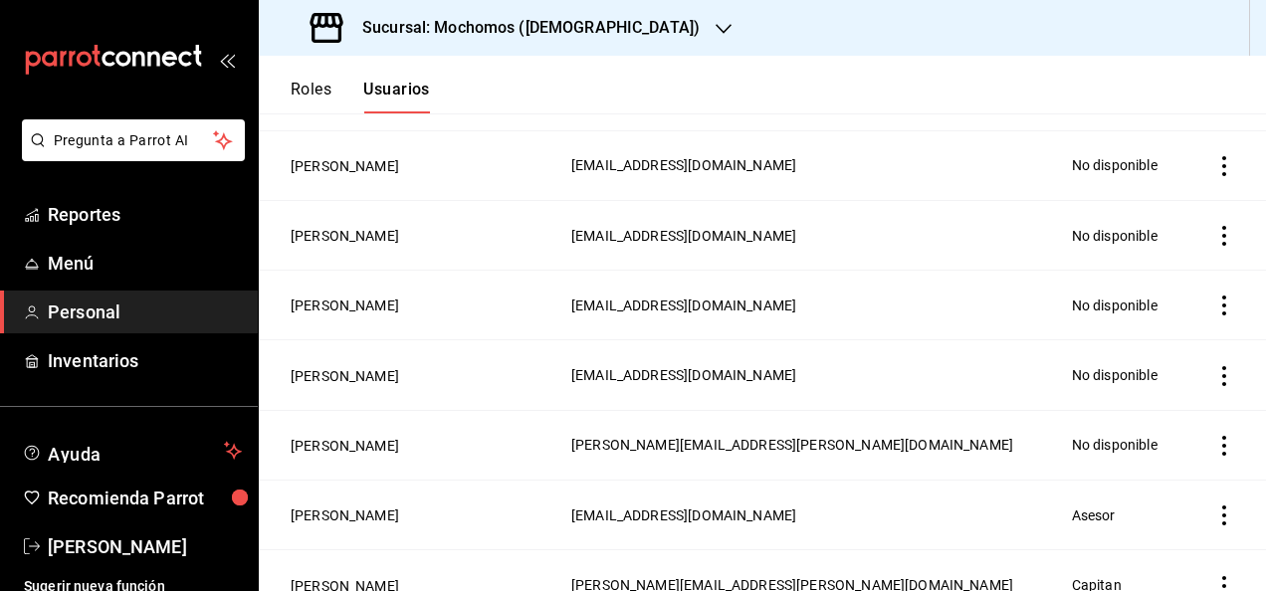
scroll to position [346, 0]
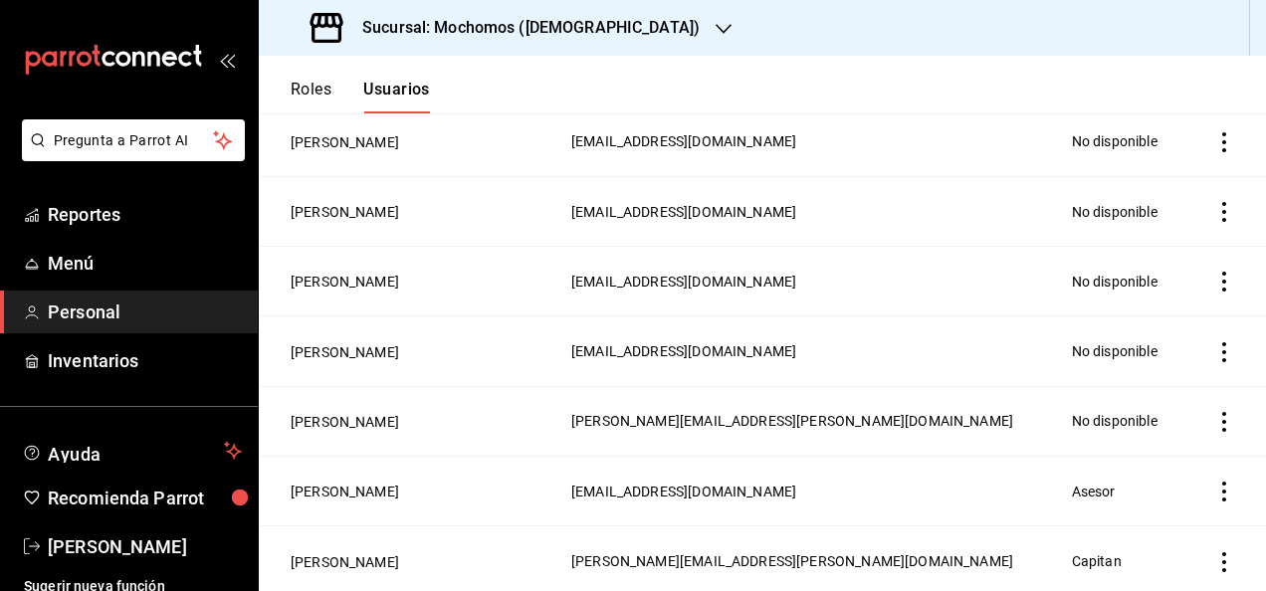
type input "[PERSON_NAME]"
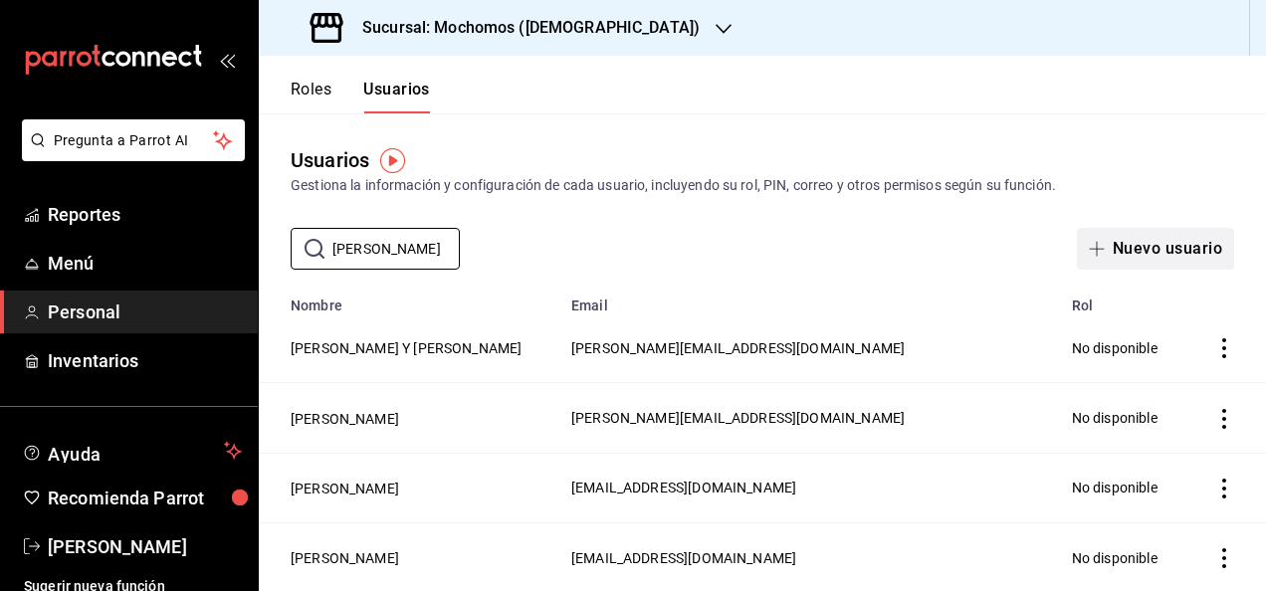
click at [1145, 253] on button "Nuevo usuario" at bounding box center [1155, 249] width 157 height 42
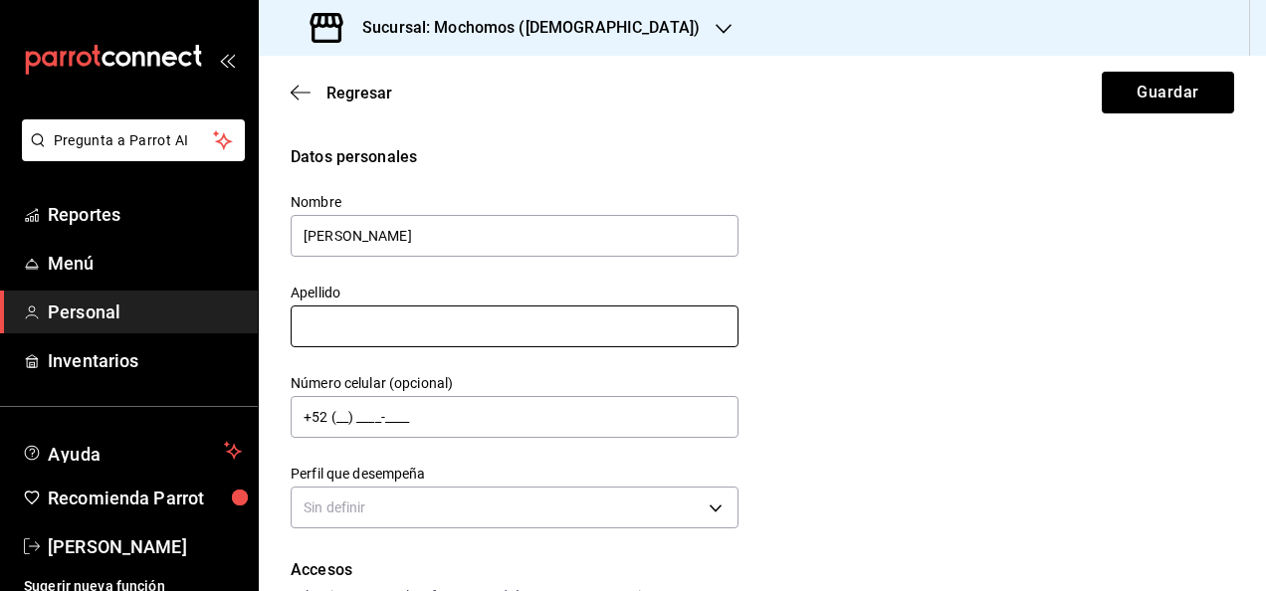
type input "[PERSON_NAME]"
click at [597, 328] on input "text" at bounding box center [515, 327] width 448 height 42
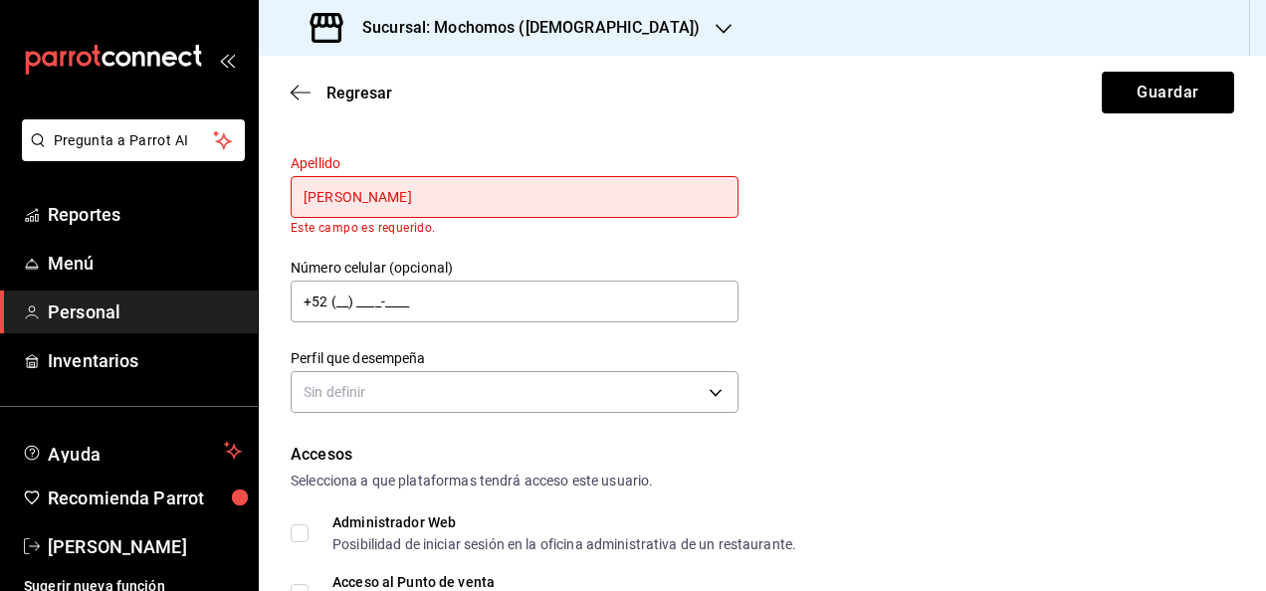
scroll to position [131, 0]
type input "[PERSON_NAME]"
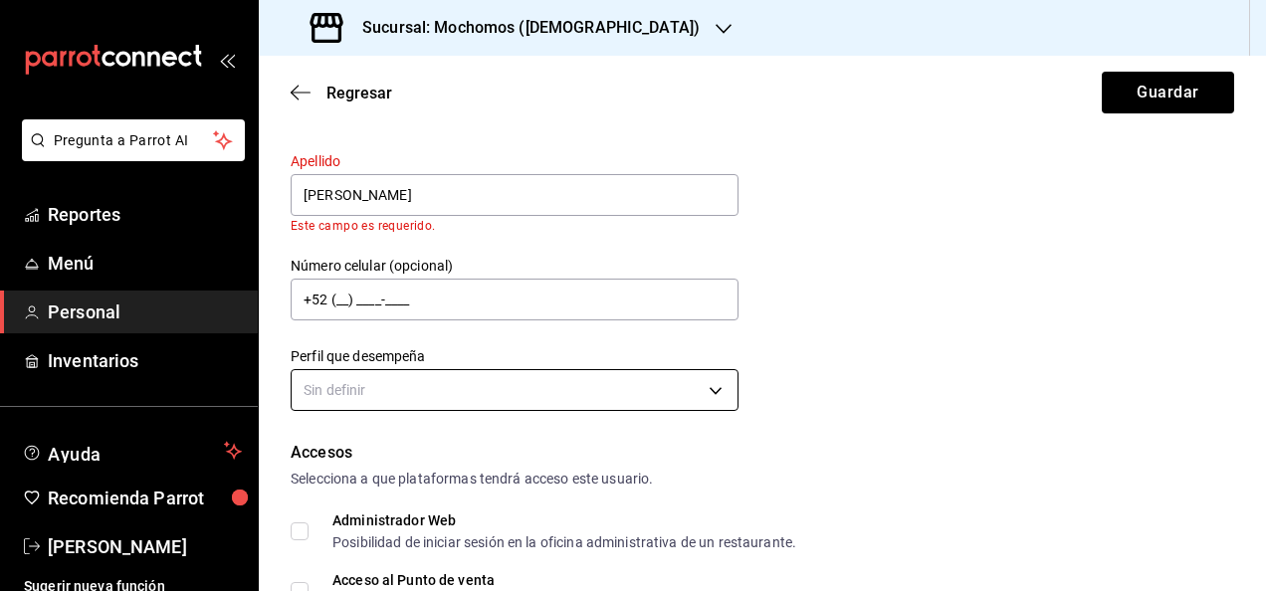
click at [693, 378] on body "Pregunta a Parrot AI Reportes Menú Personal Inventarios Ayuda Recomienda Parrot…" at bounding box center [633, 295] width 1266 height 591
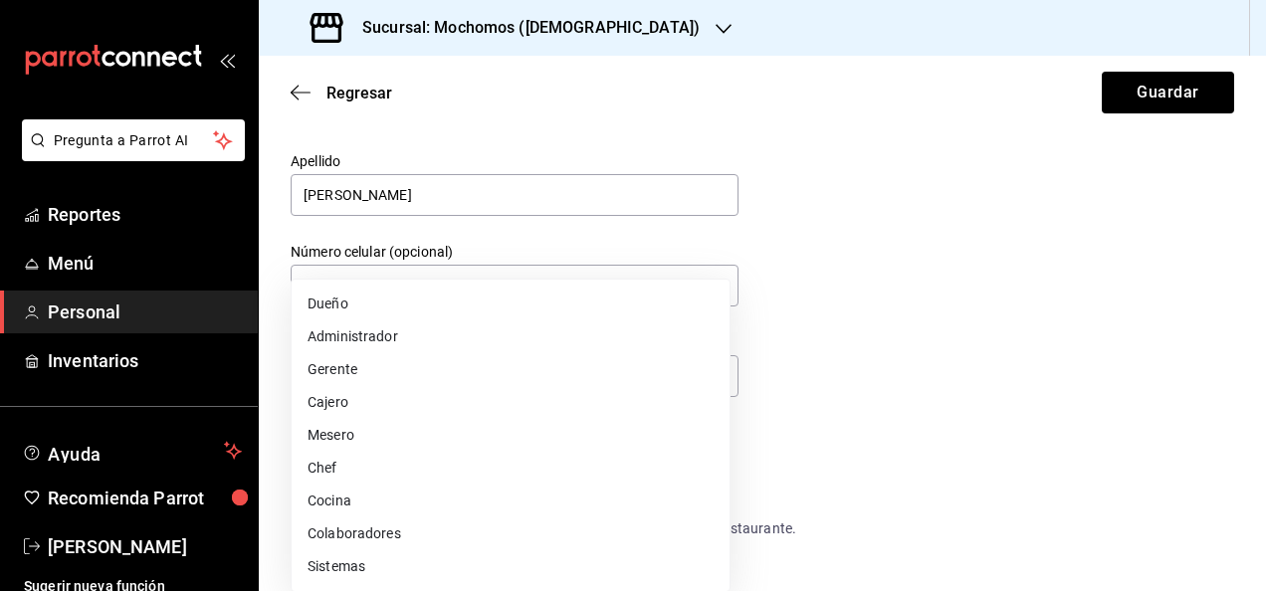
click at [369, 441] on li "Mesero" at bounding box center [511, 435] width 438 height 33
type input "WAITER"
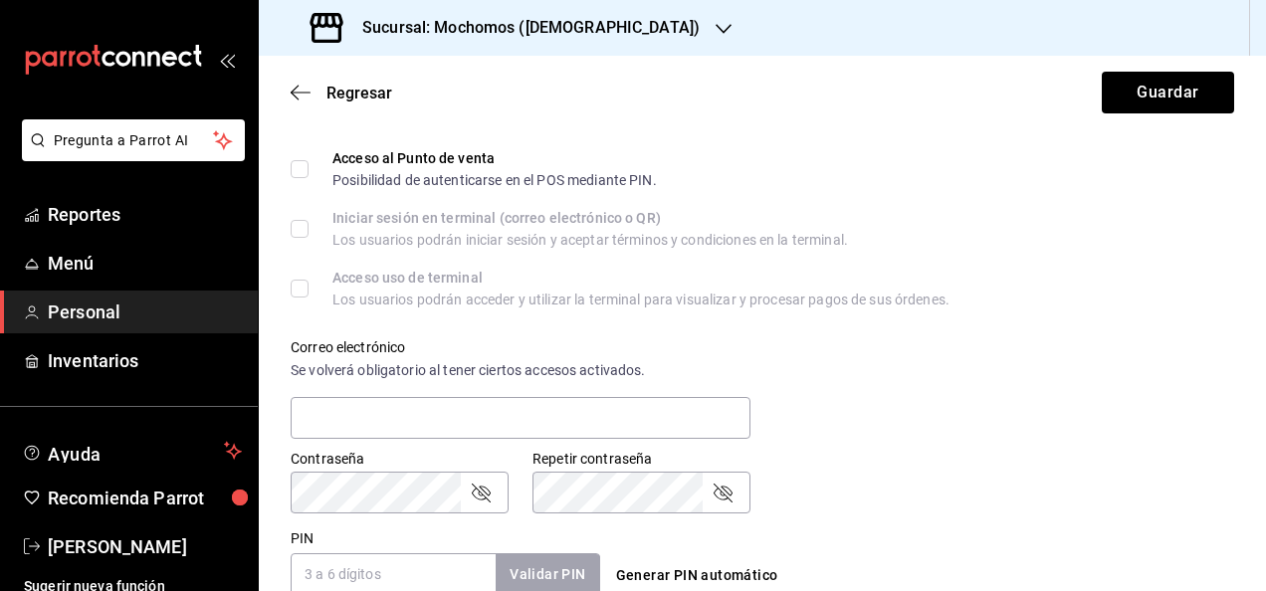
scroll to position [540, 0]
click at [307, 172] on input "Acceso al Punto de venta Posibilidad de autenticarse en el POS mediante PIN." at bounding box center [300, 168] width 18 height 18
checkbox input "true"
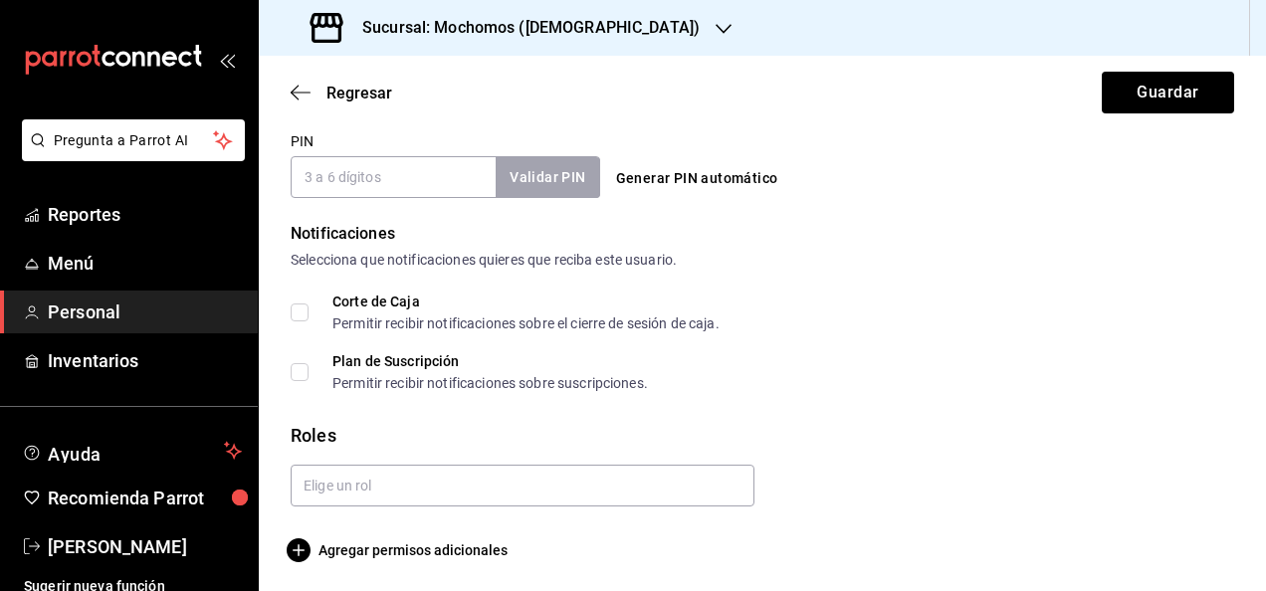
scroll to position [940, 0]
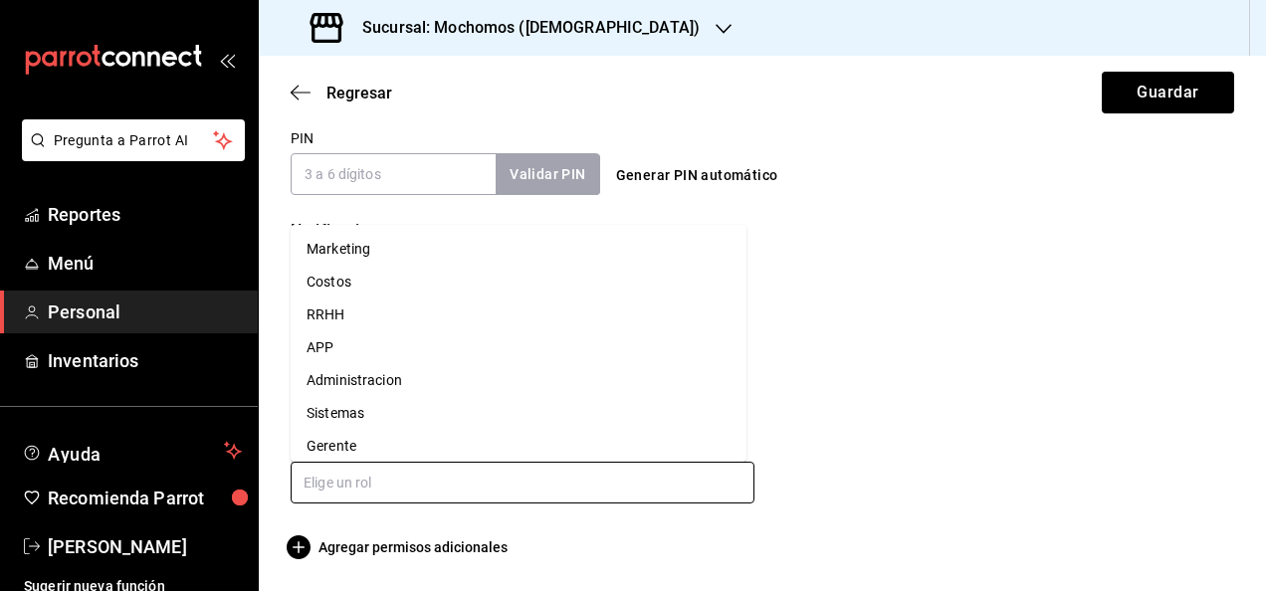
click at [490, 496] on input "text" at bounding box center [523, 483] width 464 height 42
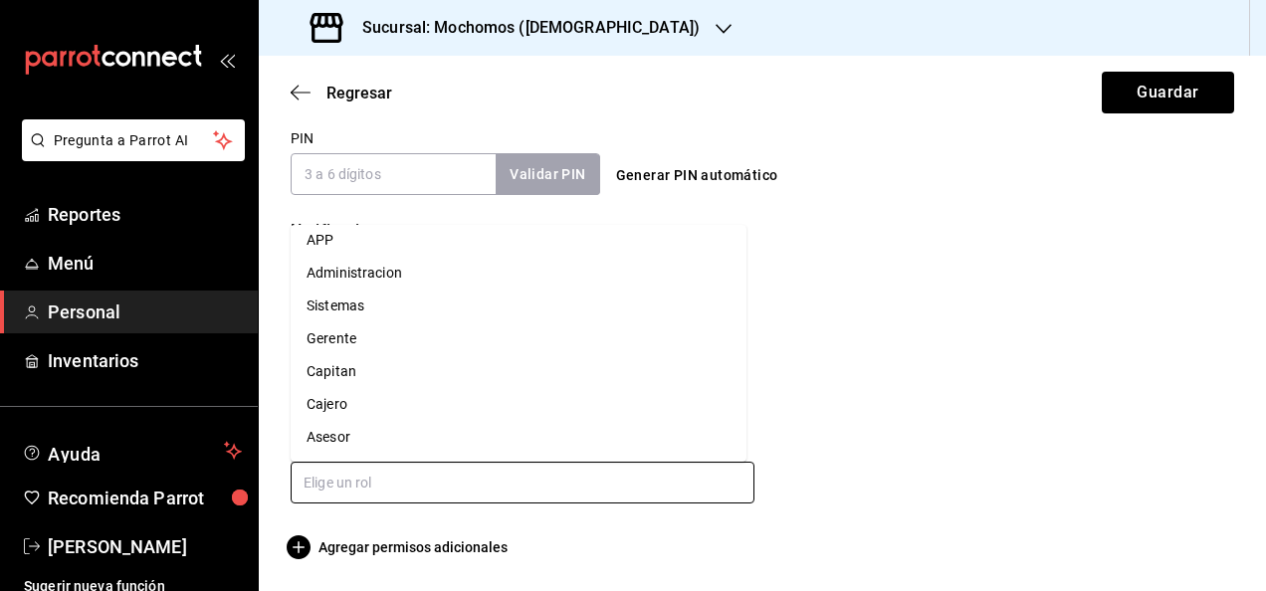
click at [361, 442] on li "Asesor" at bounding box center [519, 437] width 456 height 33
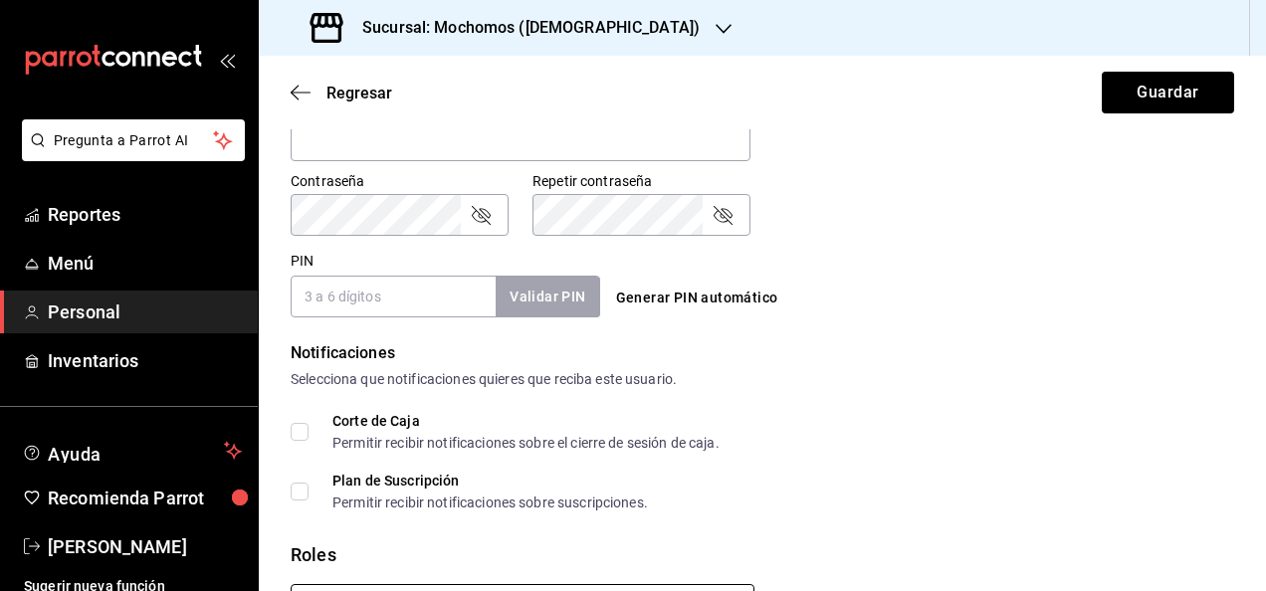
scroll to position [639, 0]
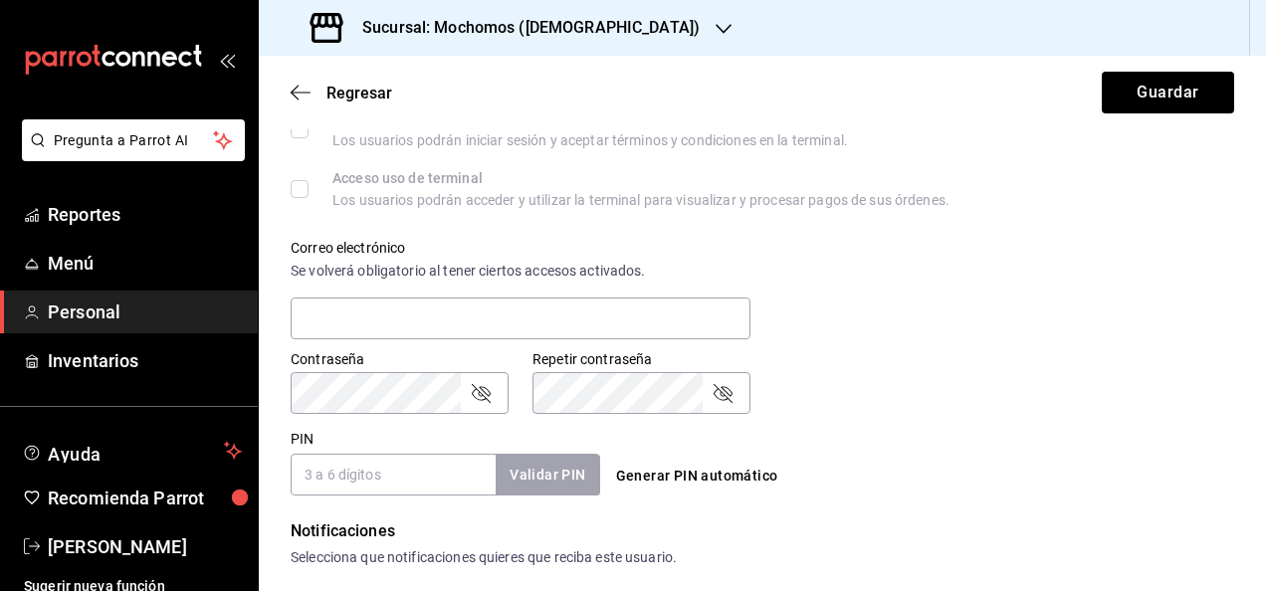
click at [422, 489] on input "PIN" at bounding box center [393, 475] width 205 height 42
type input "2393"
click at [558, 478] on button "Validar PIN" at bounding box center [547, 475] width 106 height 43
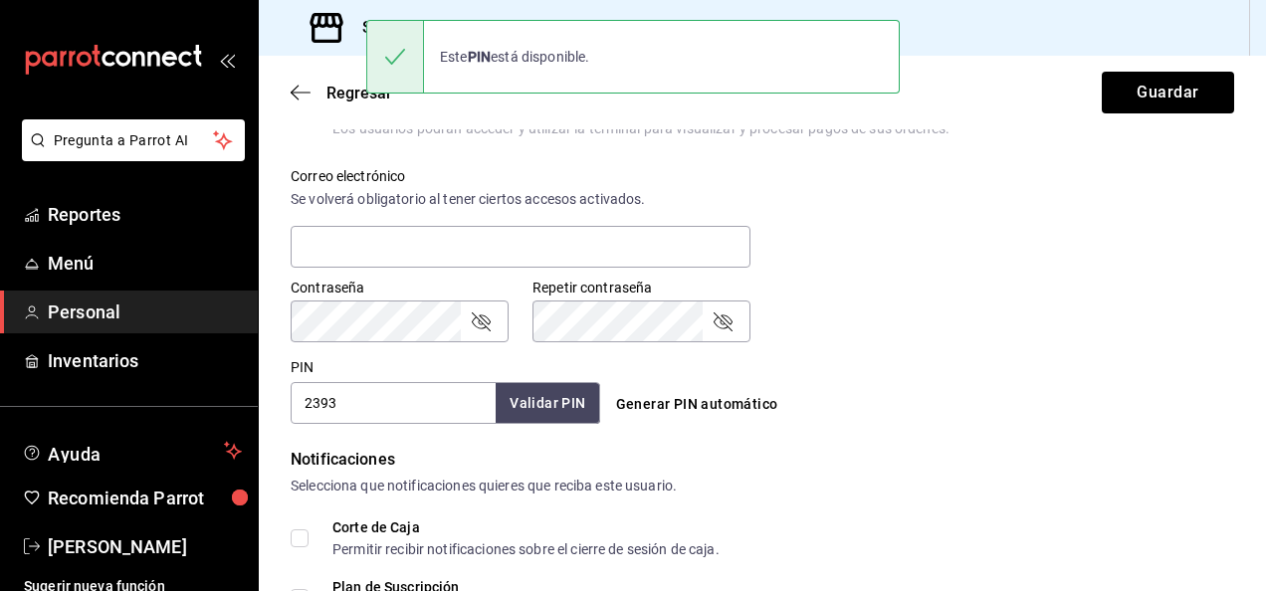
scroll to position [715, 0]
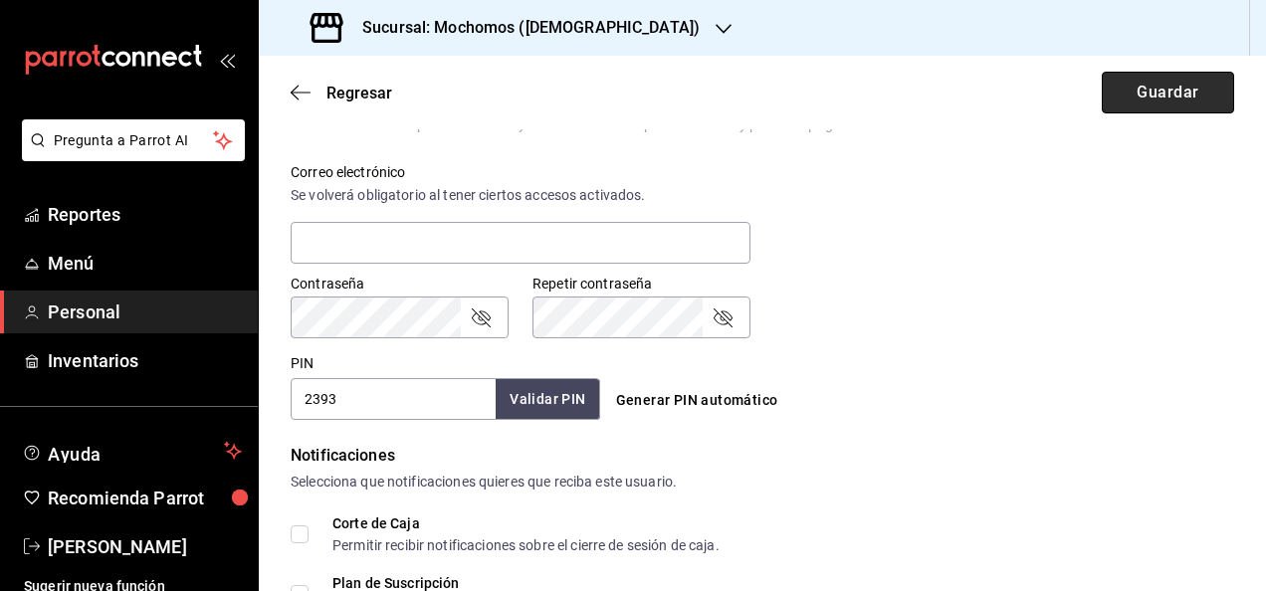
click at [1144, 107] on button "Guardar" at bounding box center [1168, 93] width 132 height 42
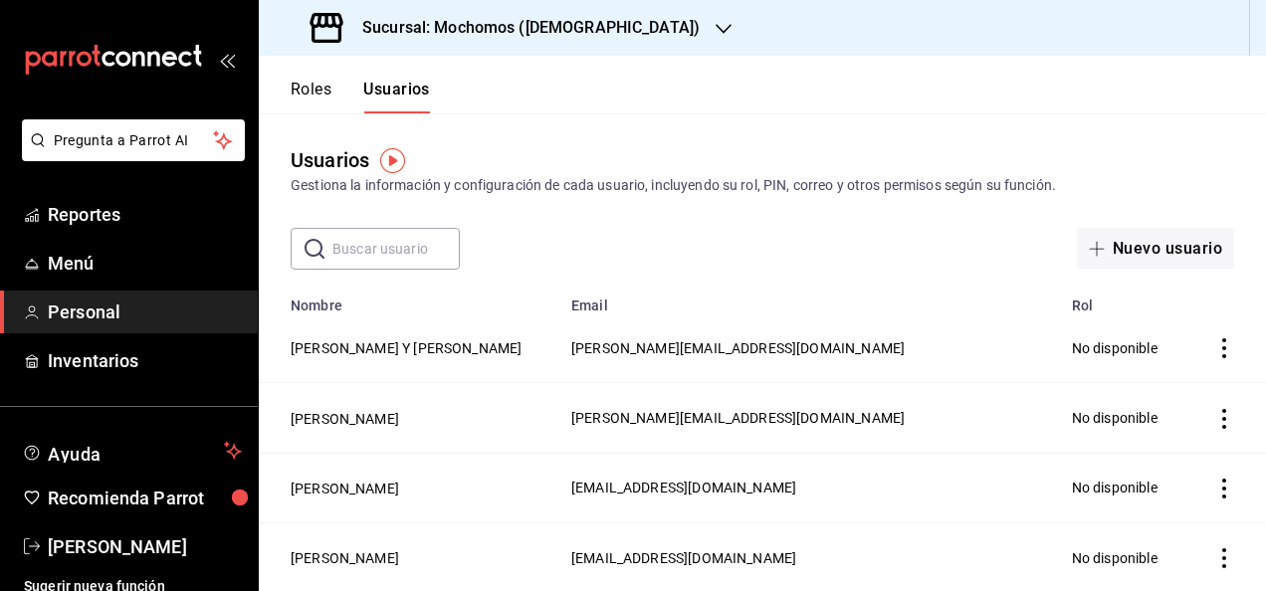
click at [422, 259] on input "text" at bounding box center [395, 249] width 127 height 40
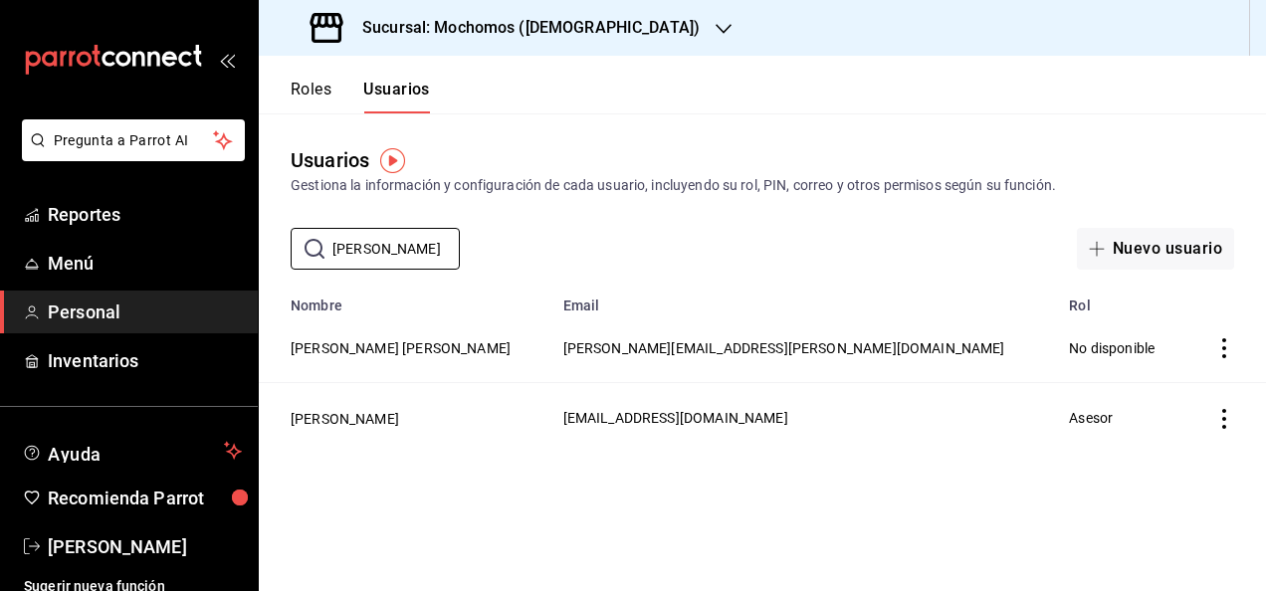
type input "[PERSON_NAME]"
click at [447, 422] on td "[PERSON_NAME]" at bounding box center [405, 418] width 293 height 70
click at [1226, 426] on icon "actions" at bounding box center [1224, 419] width 20 height 20
click at [919, 417] on div at bounding box center [633, 295] width 1266 height 591
click at [1057, 418] on td "Asesor" at bounding box center [1121, 418] width 128 height 70
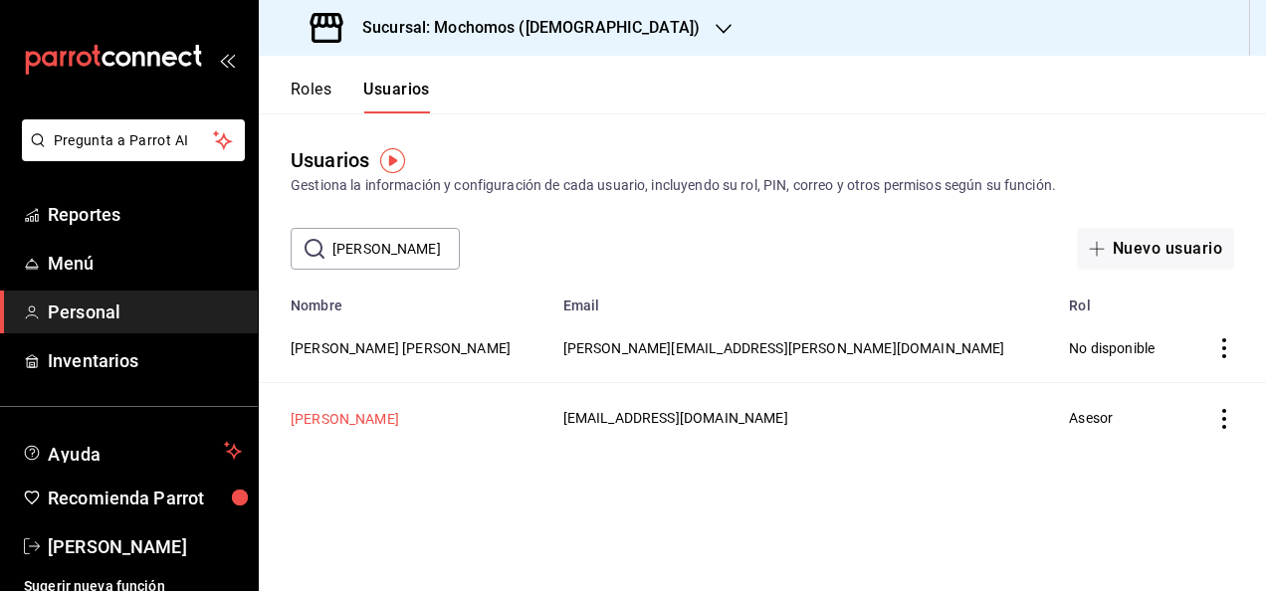
click at [384, 420] on button "[PERSON_NAME]" at bounding box center [345, 419] width 108 height 20
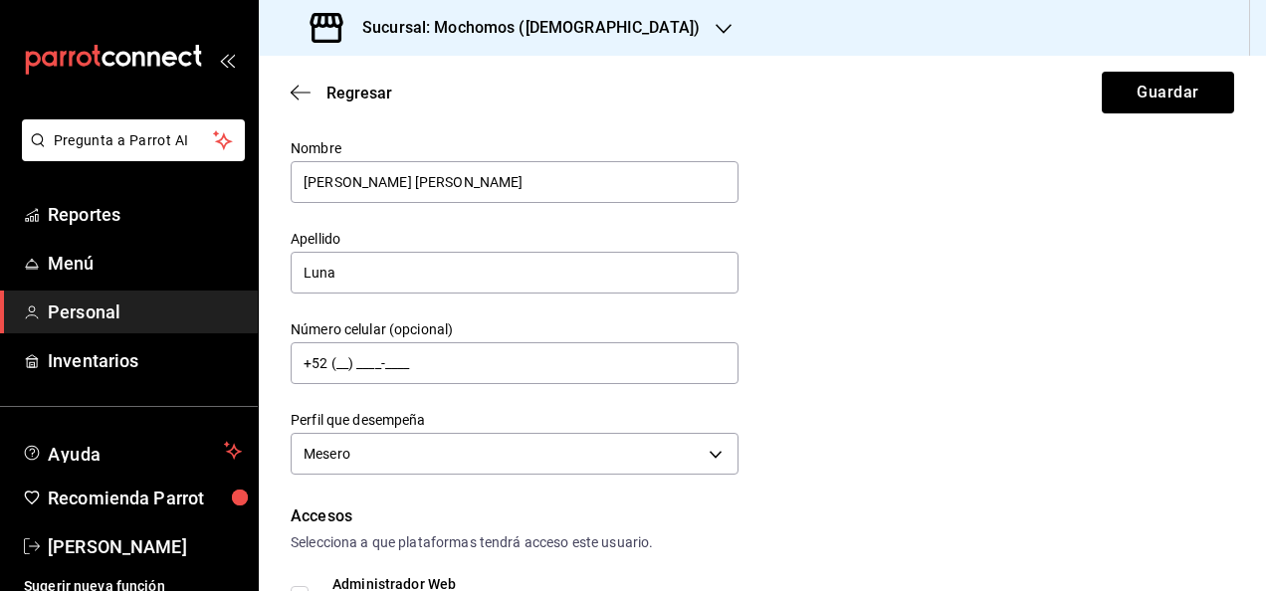
scroll to position [66, 0]
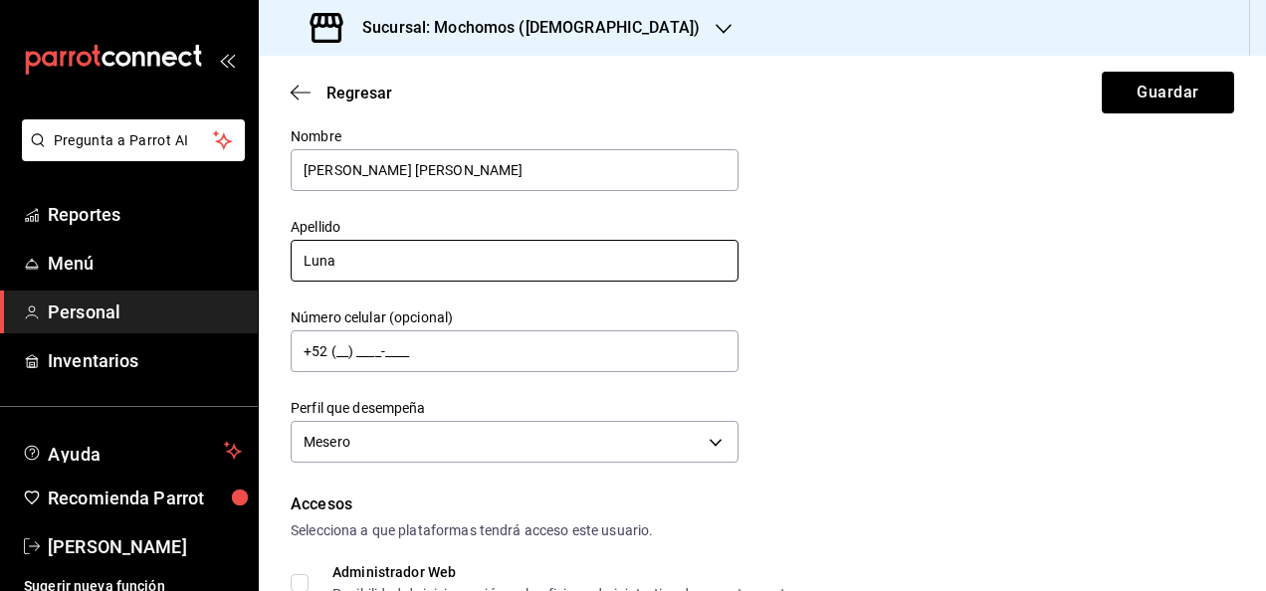
click at [404, 261] on input "Luna" at bounding box center [515, 261] width 448 height 42
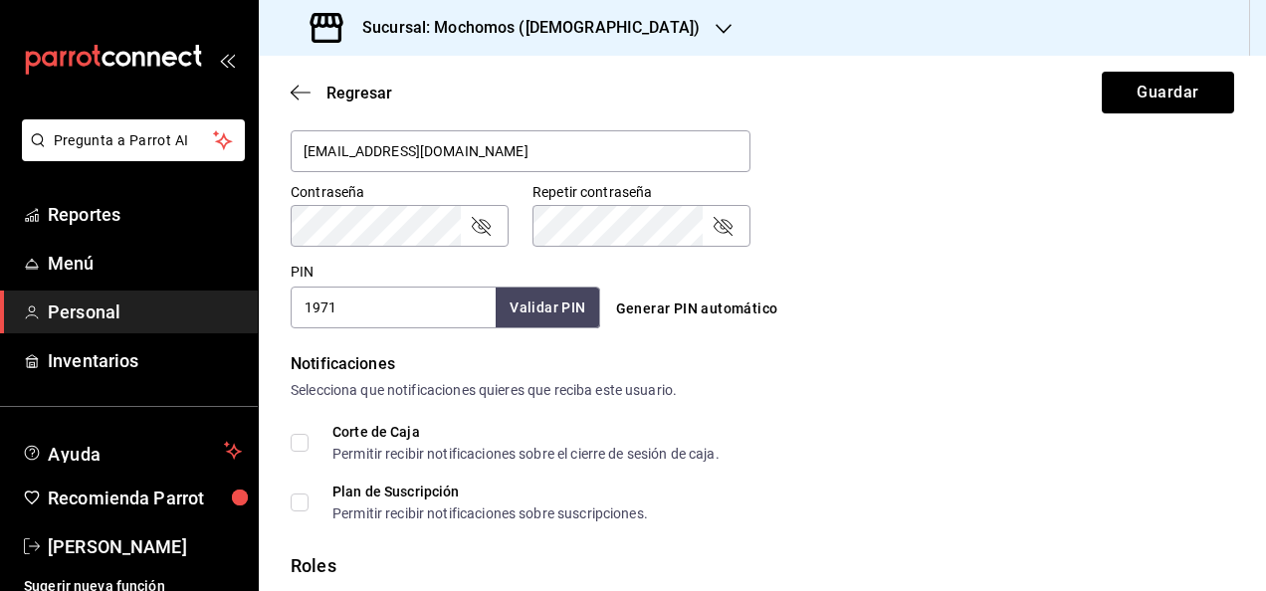
scroll to position [834, 0]
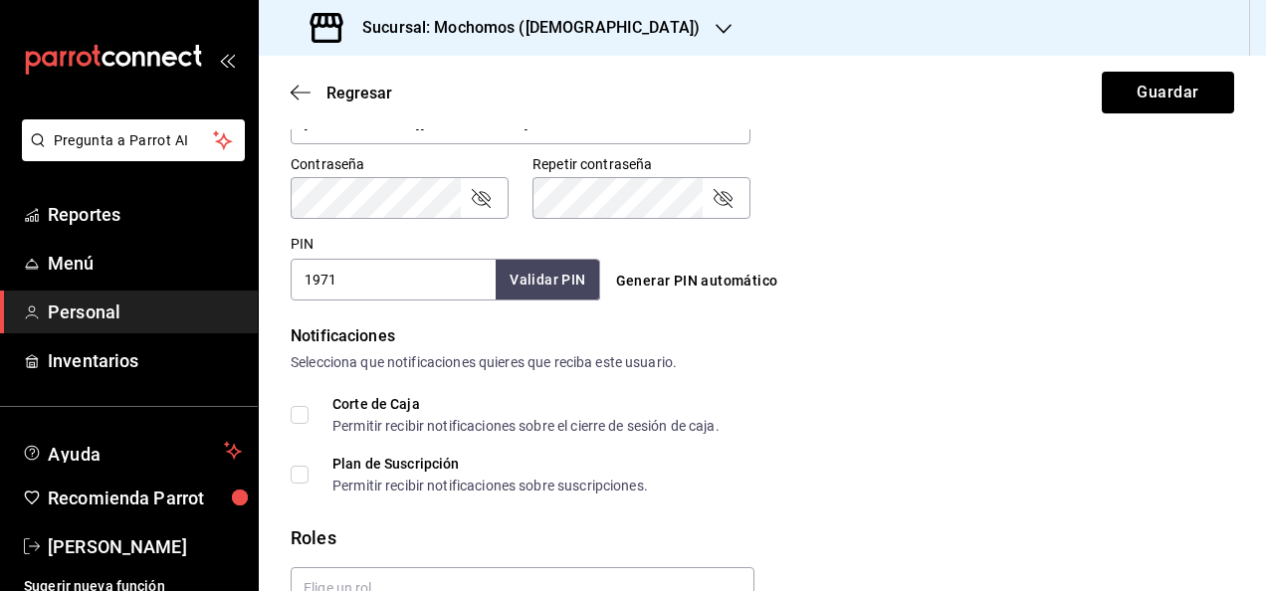
type input "[PERSON_NAME] [PERSON_NAME]"
click at [366, 285] on input "1971" at bounding box center [393, 280] width 205 height 42
type input "1"
type input "3845"
click at [541, 291] on button "Validar PIN" at bounding box center [547, 280] width 106 height 43
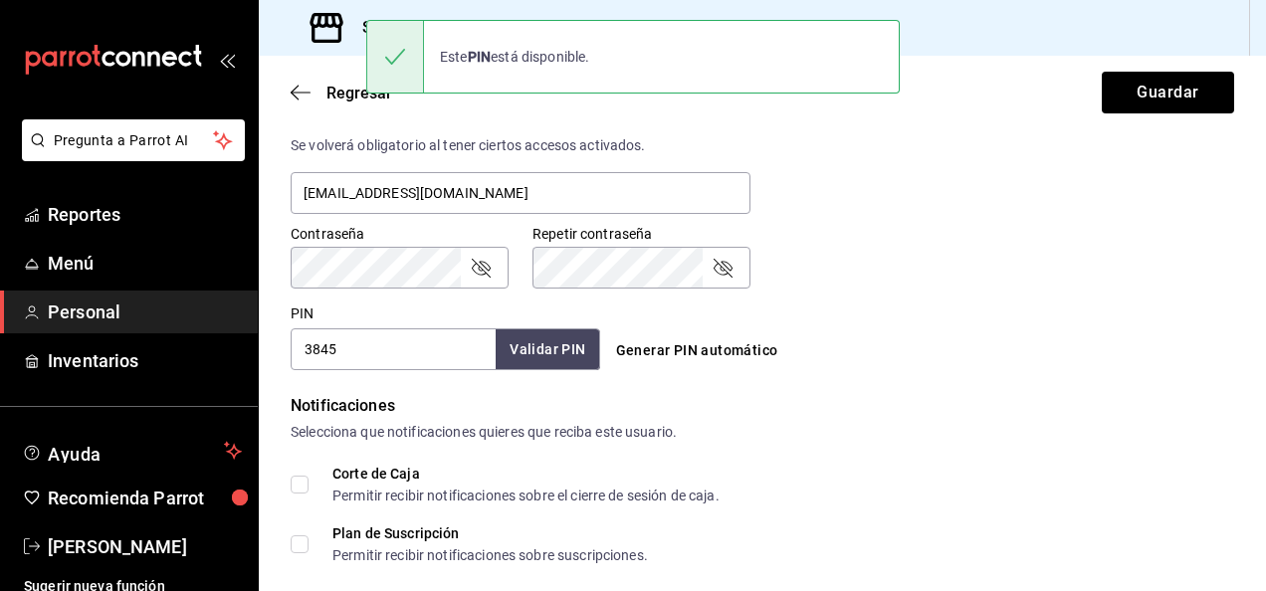
scroll to position [762, 0]
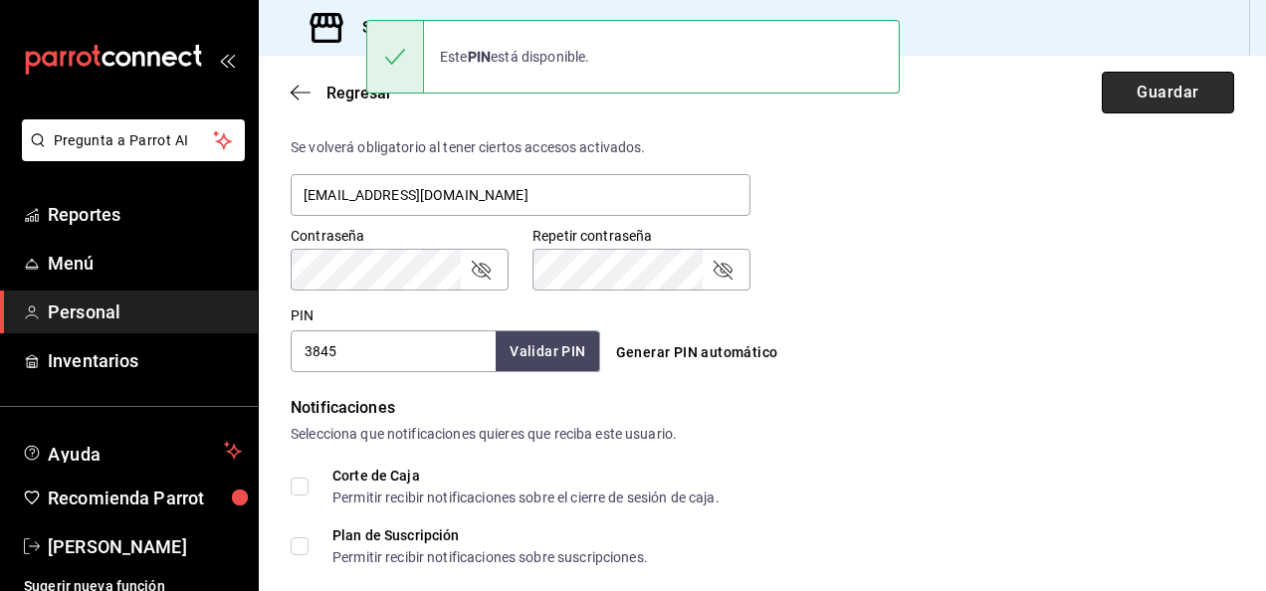
click at [1112, 92] on button "Guardar" at bounding box center [1168, 93] width 132 height 42
